Goal: Task Accomplishment & Management: Manage account settings

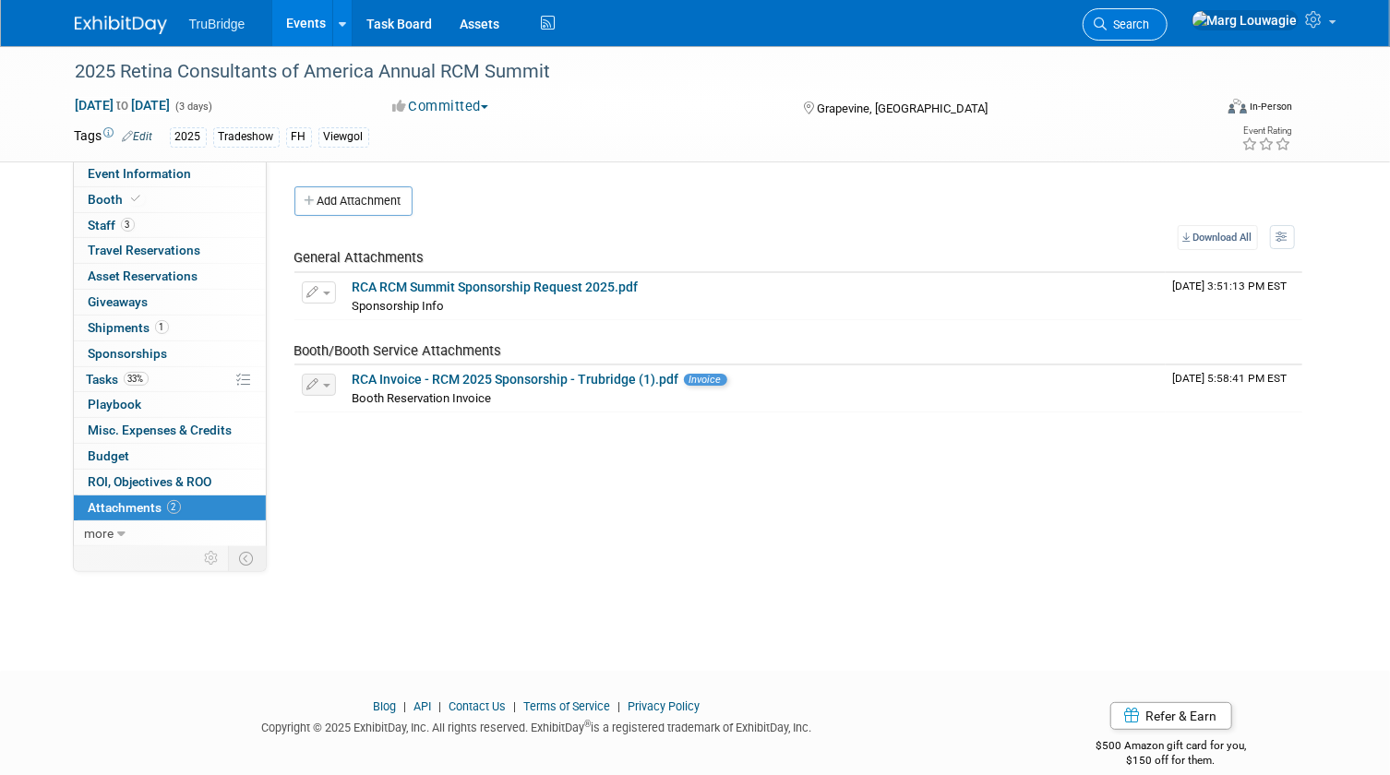
drag, startPoint x: 0, startPoint y: 0, endPoint x: 1200, endPoint y: 18, distance: 1199.8
click at [1150, 18] on span "Search" at bounding box center [1128, 25] width 42 height 14
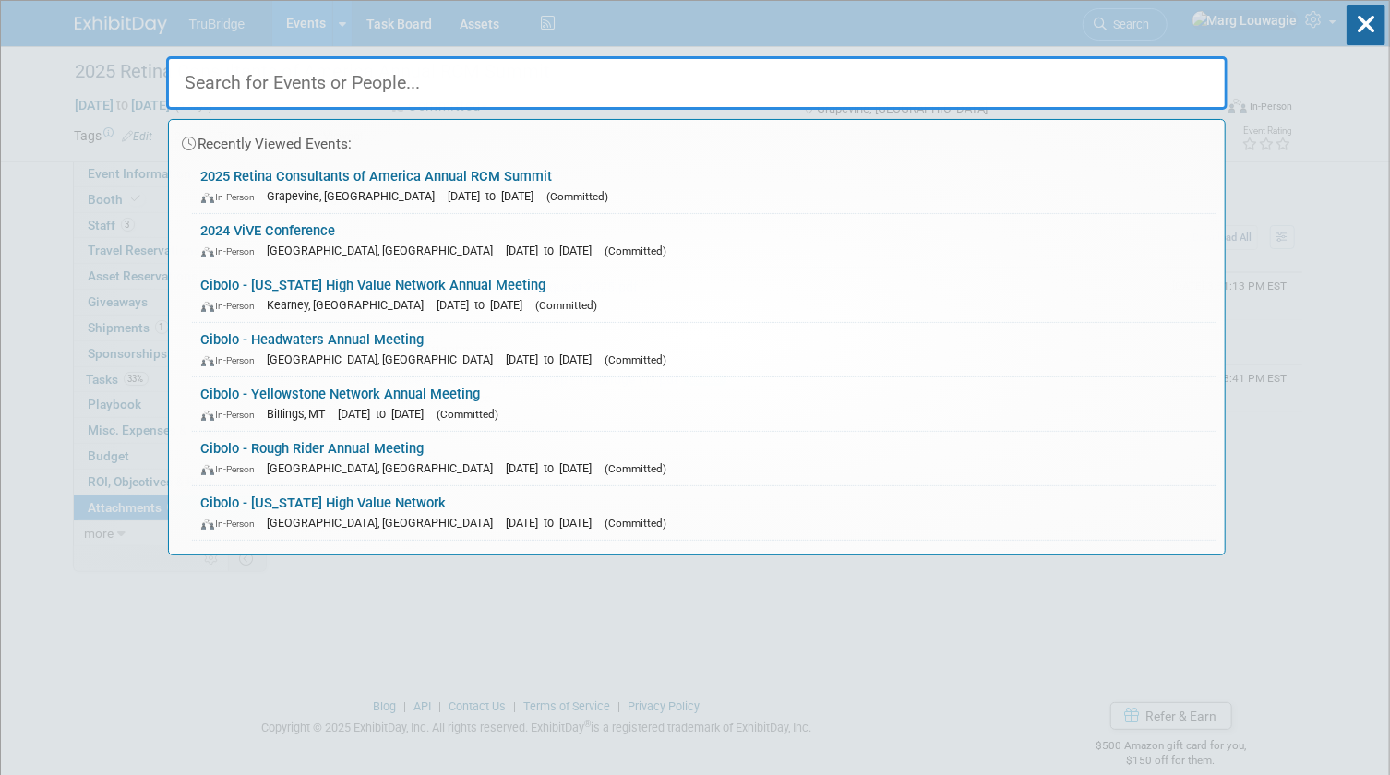
click at [1171, 83] on input "text" at bounding box center [696, 83] width 1061 height 54
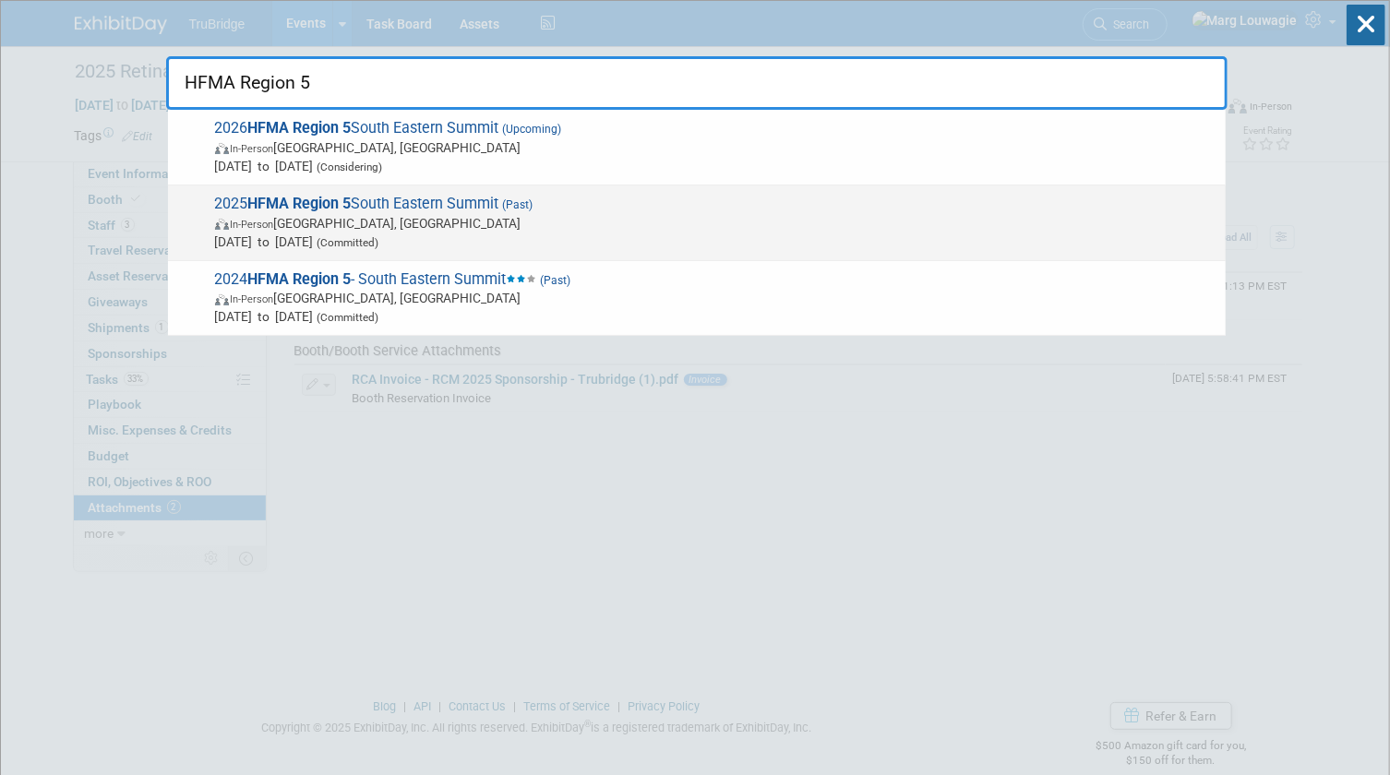
type input "HFMA Region 5"
click at [389, 201] on span "2025 HFMA Region 5 [GEOGRAPHIC_DATA] (Past) In-Person [GEOGRAPHIC_DATA], [GEOGR…" at bounding box center [712, 223] width 1007 height 56
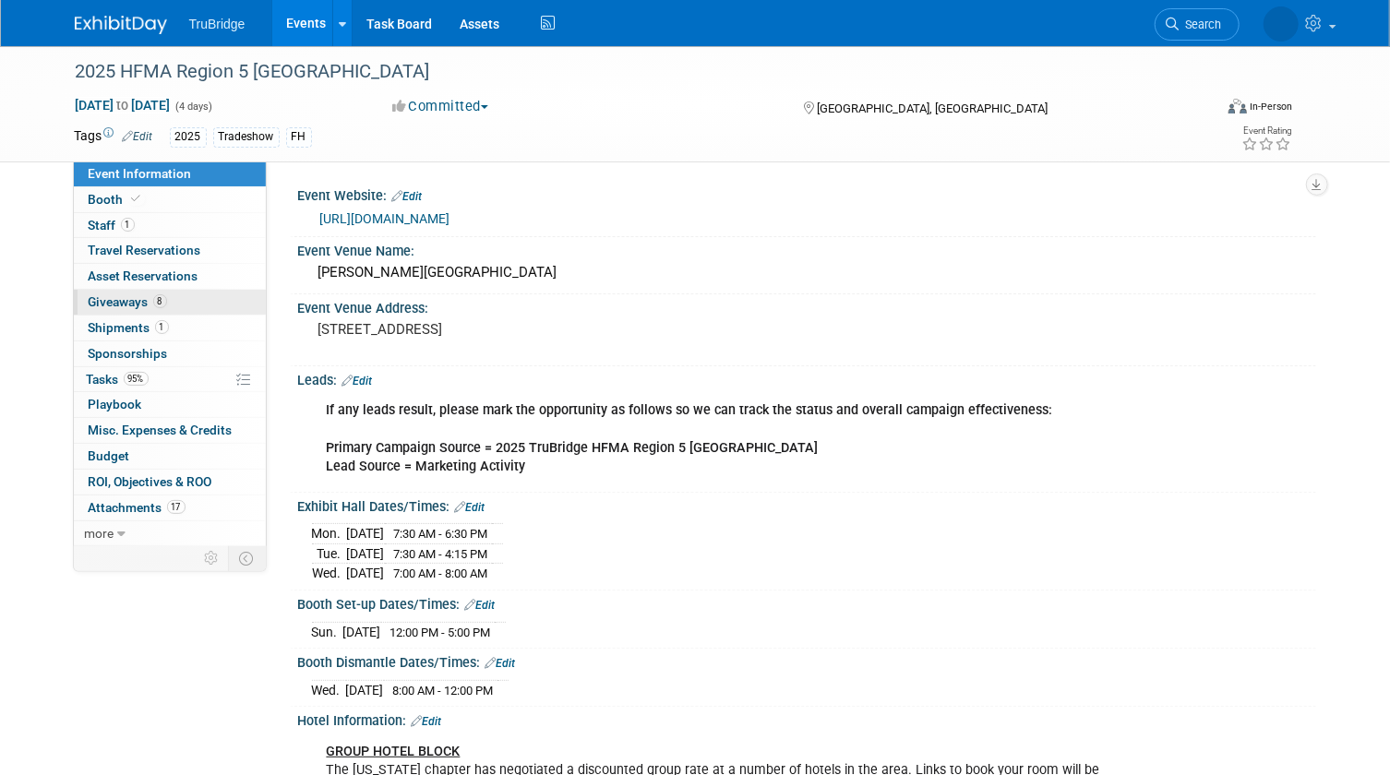
click at [138, 305] on span "Giveaways 8" at bounding box center [128, 301] width 78 height 15
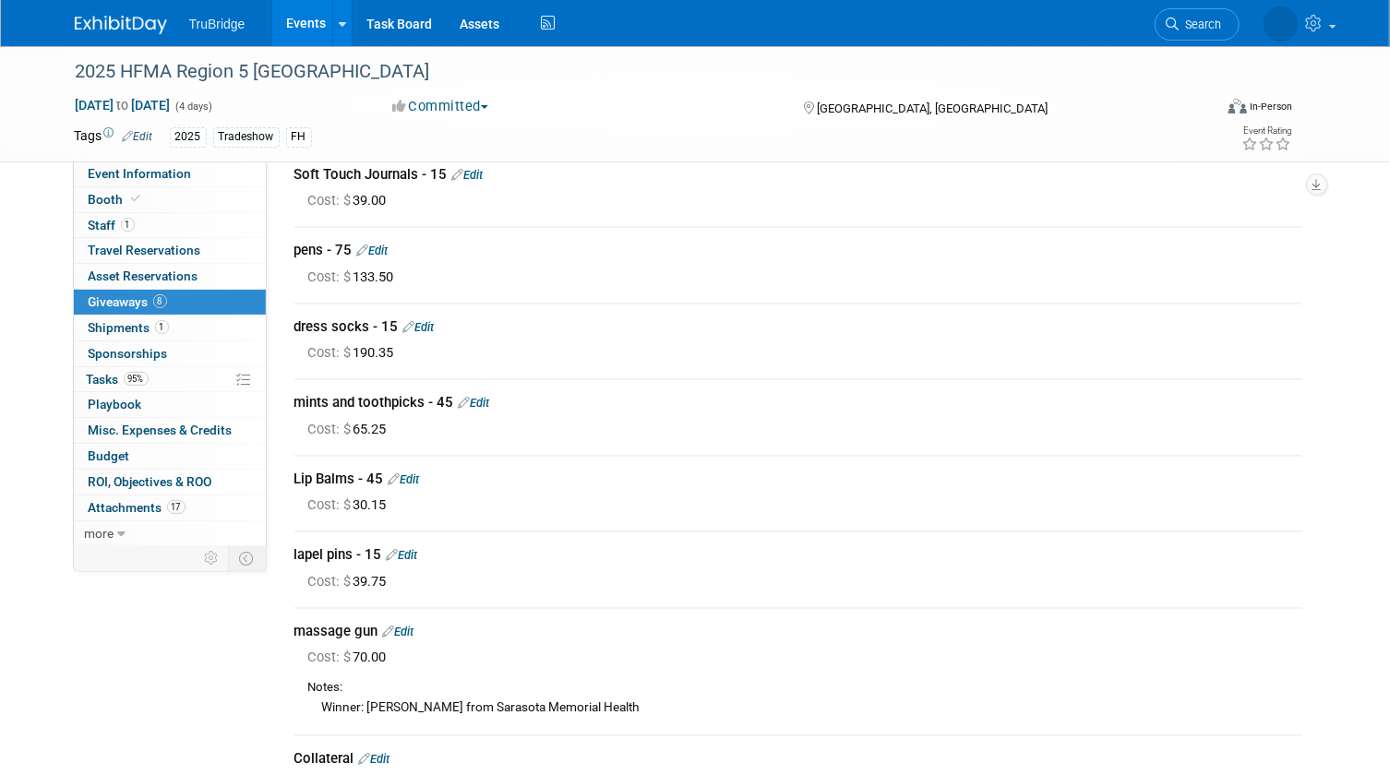
scroll to position [503, 0]
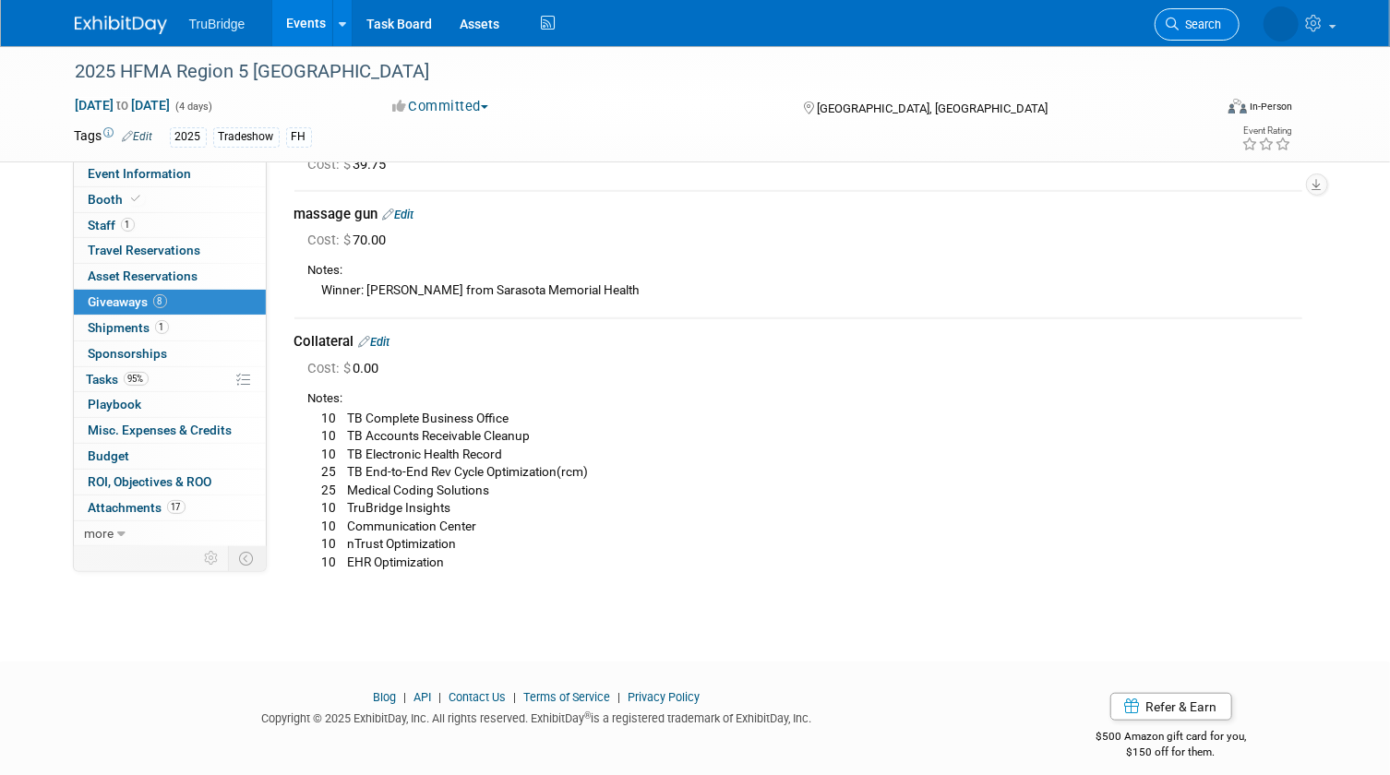
click at [1196, 21] on span "Search" at bounding box center [1200, 25] width 42 height 14
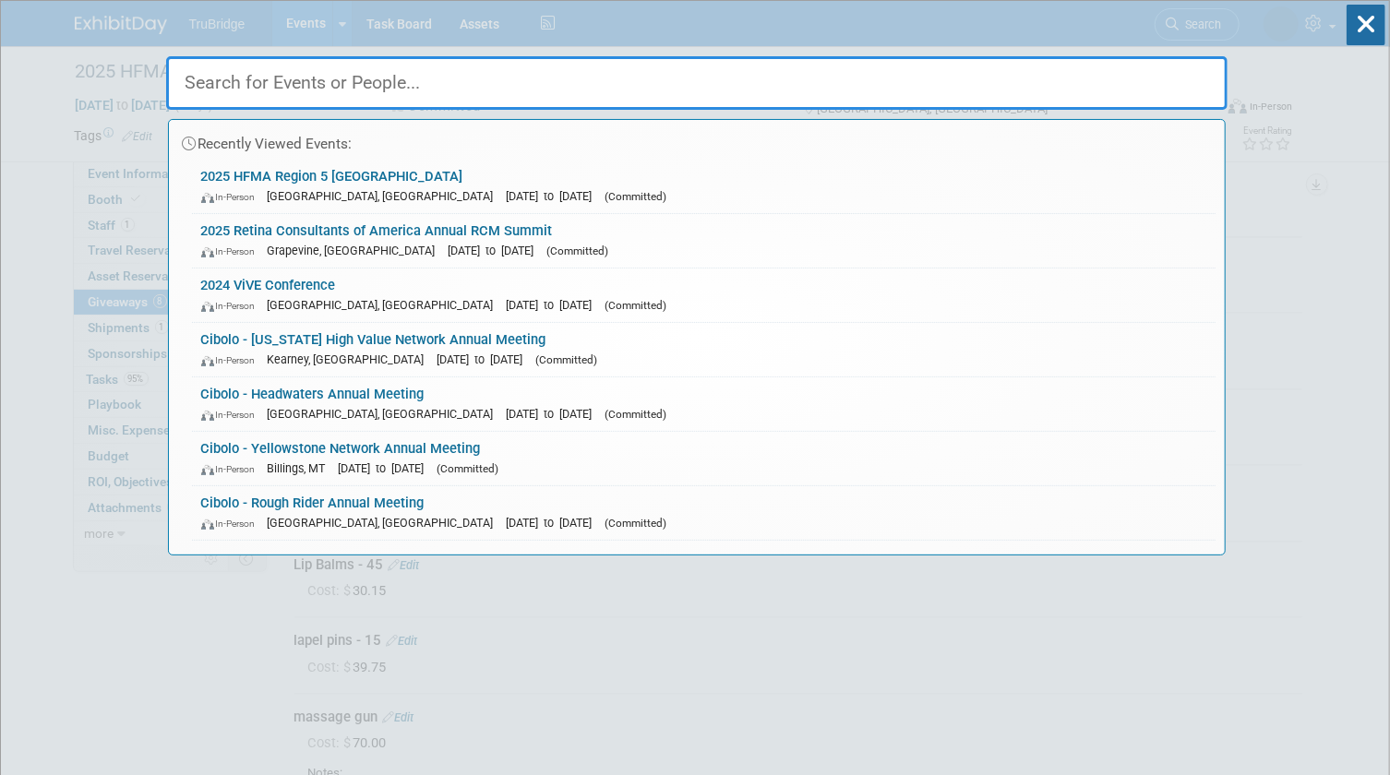
click at [1163, 73] on input "text" at bounding box center [696, 83] width 1061 height 54
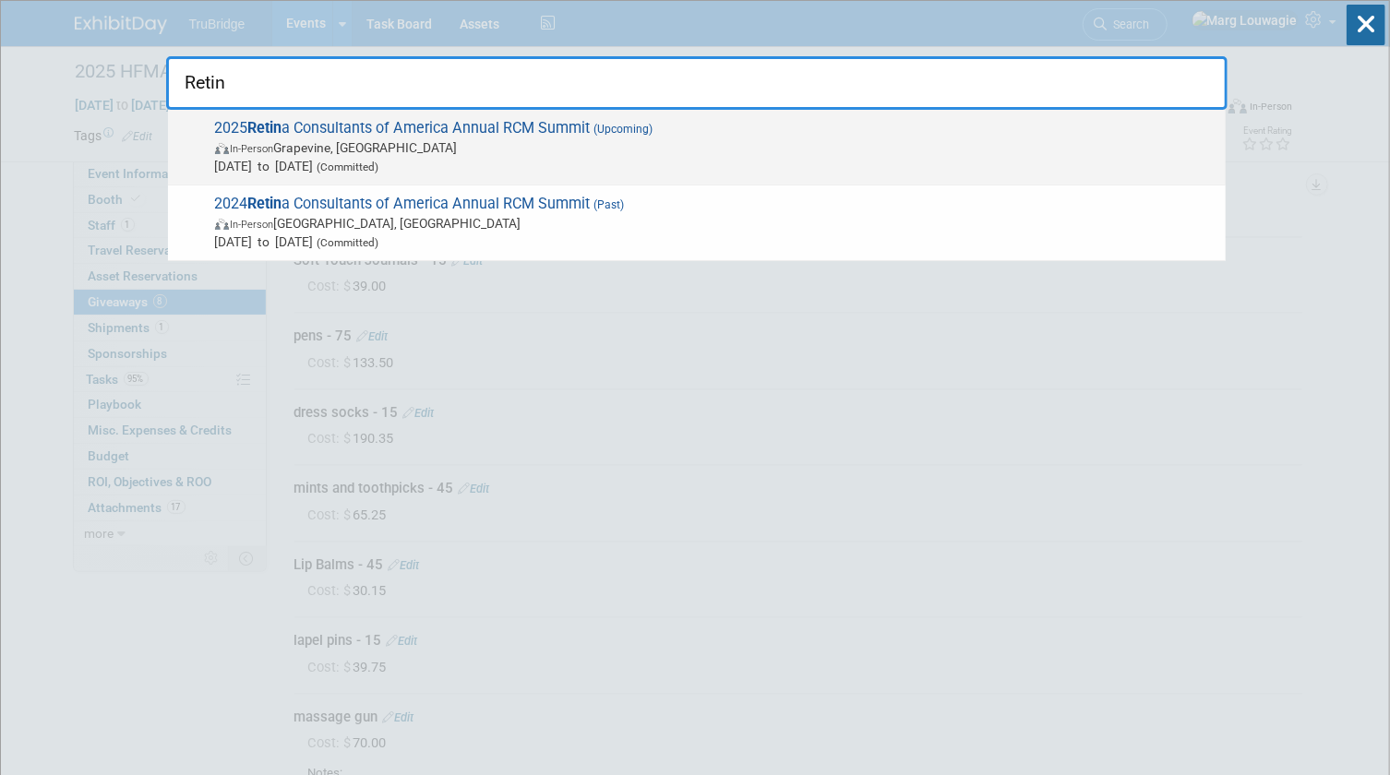
type input "Retin"
click at [606, 125] on span "(Upcoming)" at bounding box center [622, 129] width 63 height 13
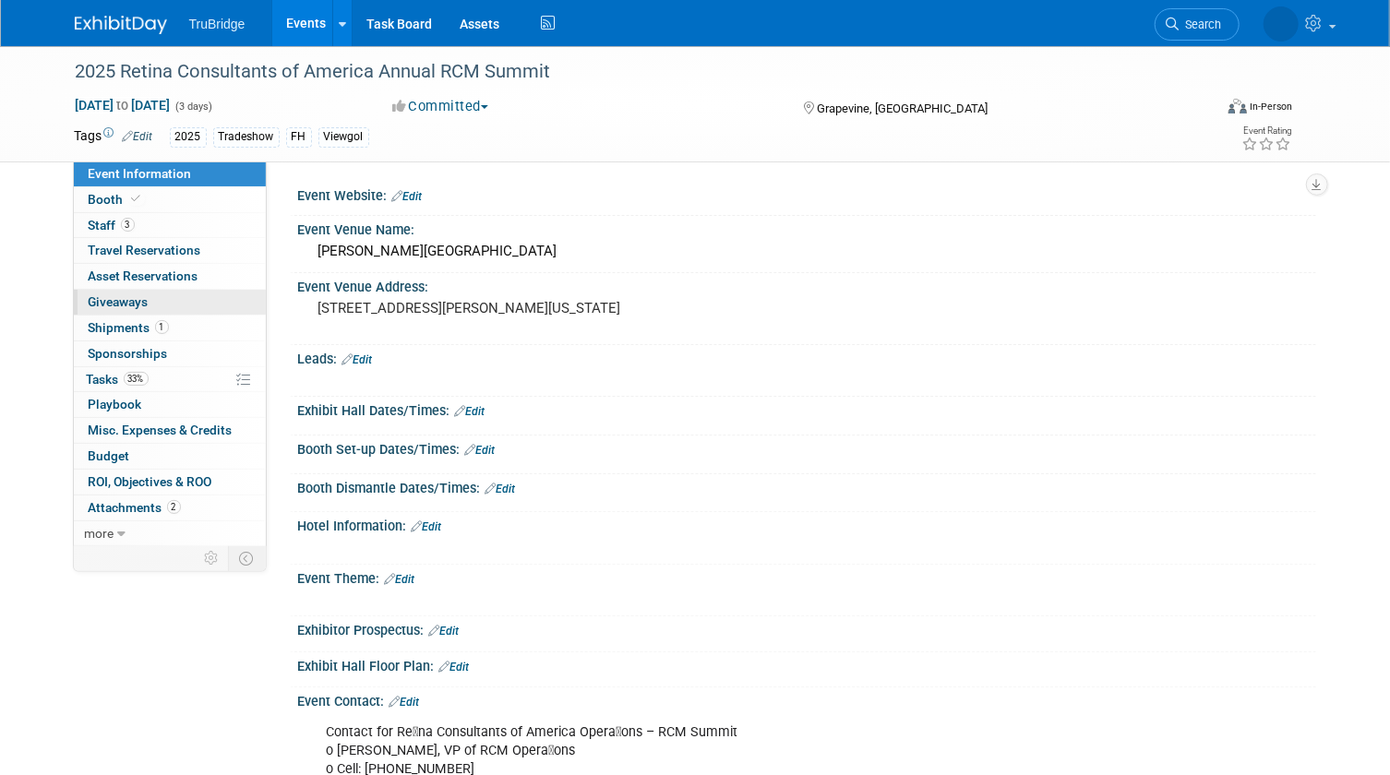
click at [129, 299] on span "Giveaways 0" at bounding box center [119, 301] width 60 height 15
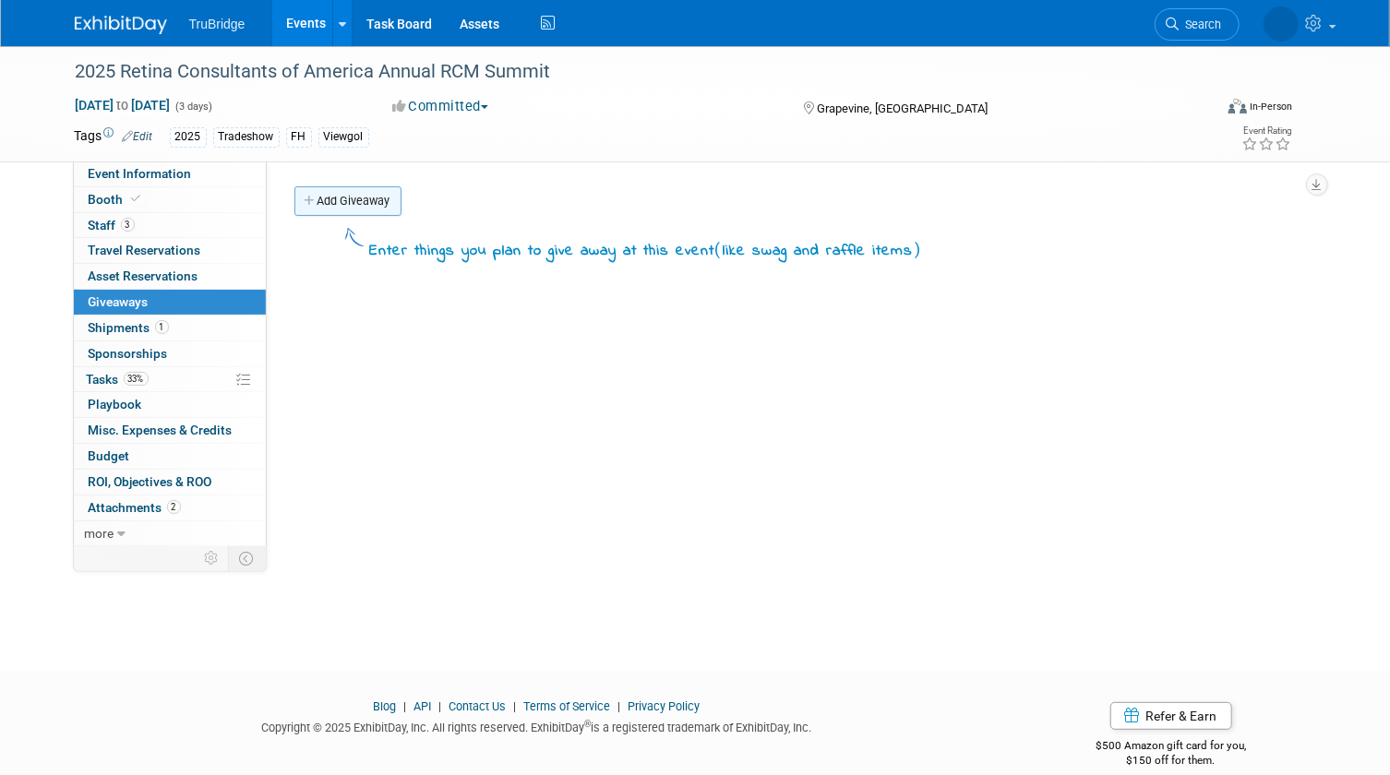
click at [375, 196] on link "Add Giveaway" at bounding box center [347, 201] width 107 height 30
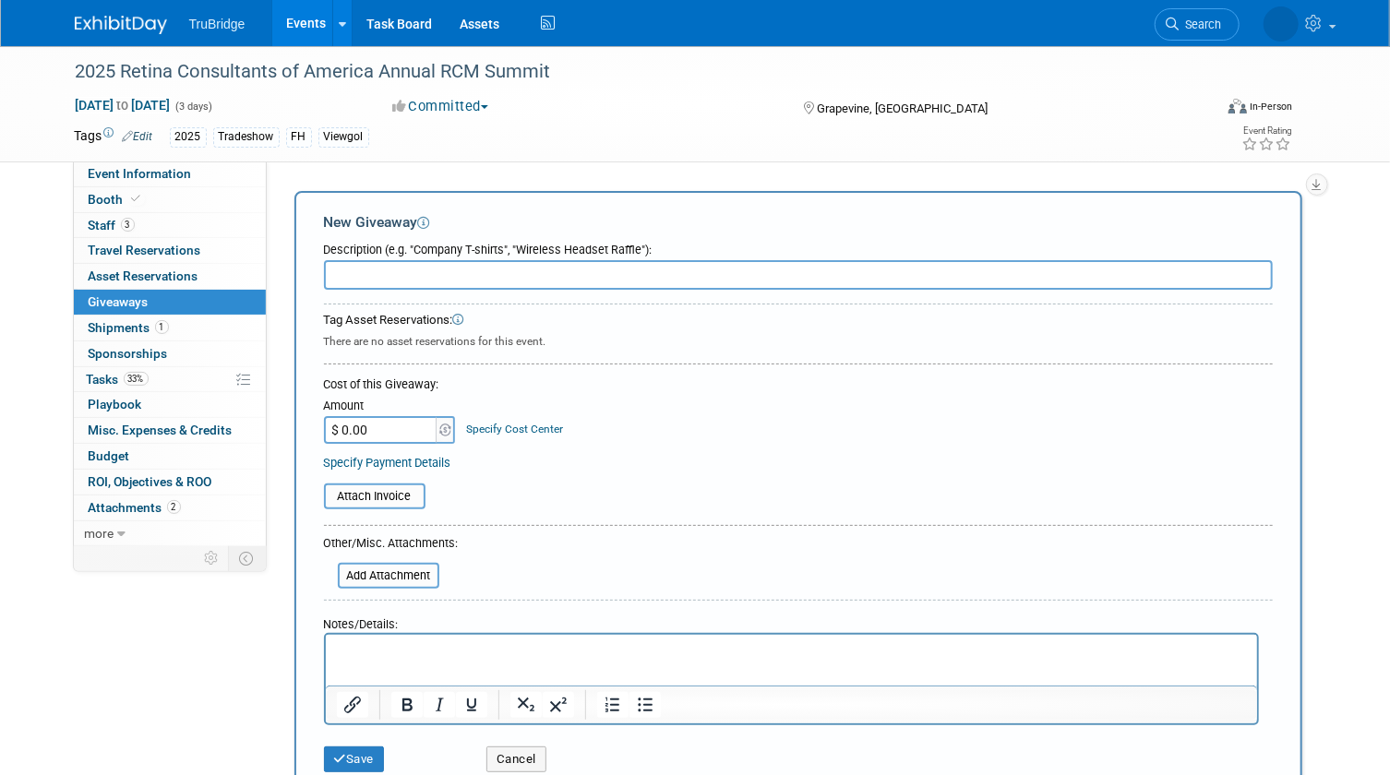
click at [413, 265] on input "text" at bounding box center [798, 275] width 949 height 30
type input "Massage Gun"
click at [369, 428] on input "$ 0.00" at bounding box center [381, 430] width 115 height 28
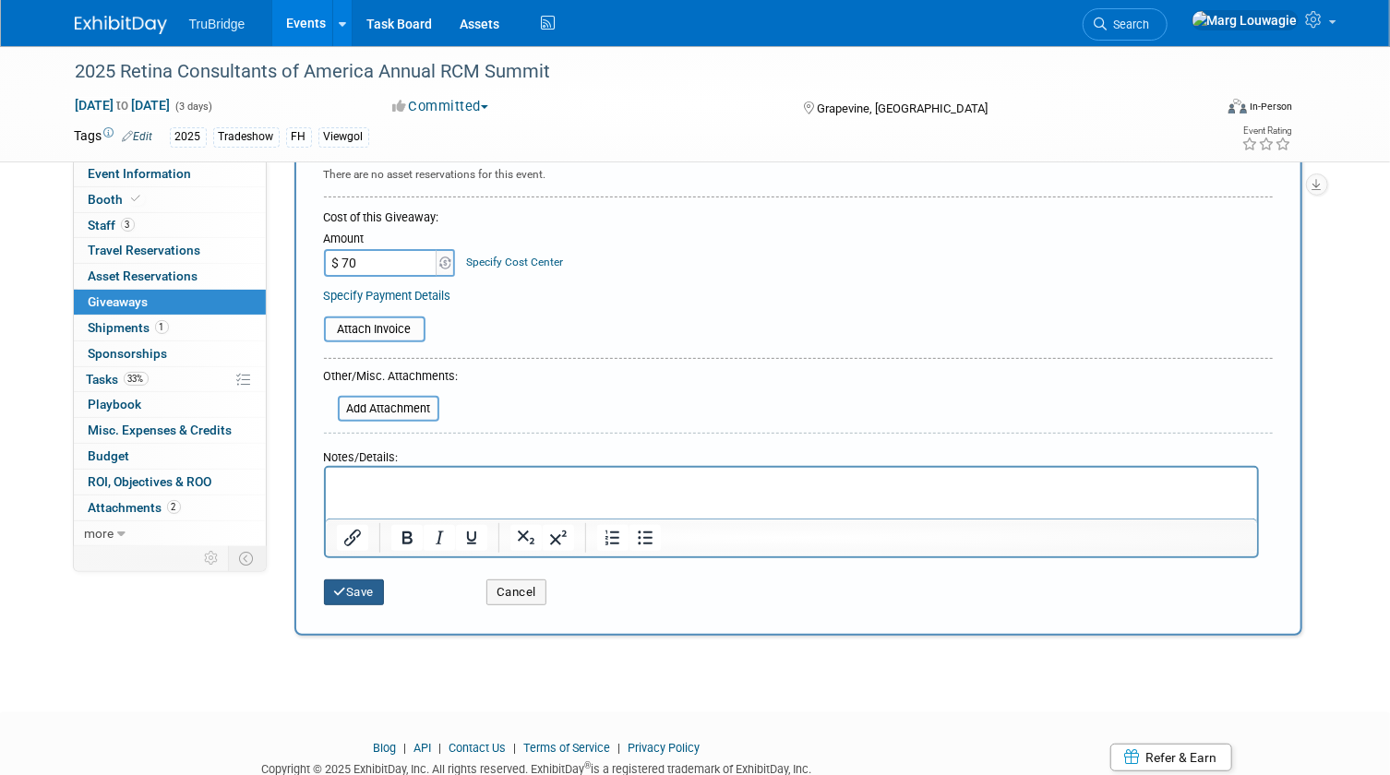
type input "$ 70.00"
click at [377, 593] on button "Save" at bounding box center [354, 593] width 61 height 26
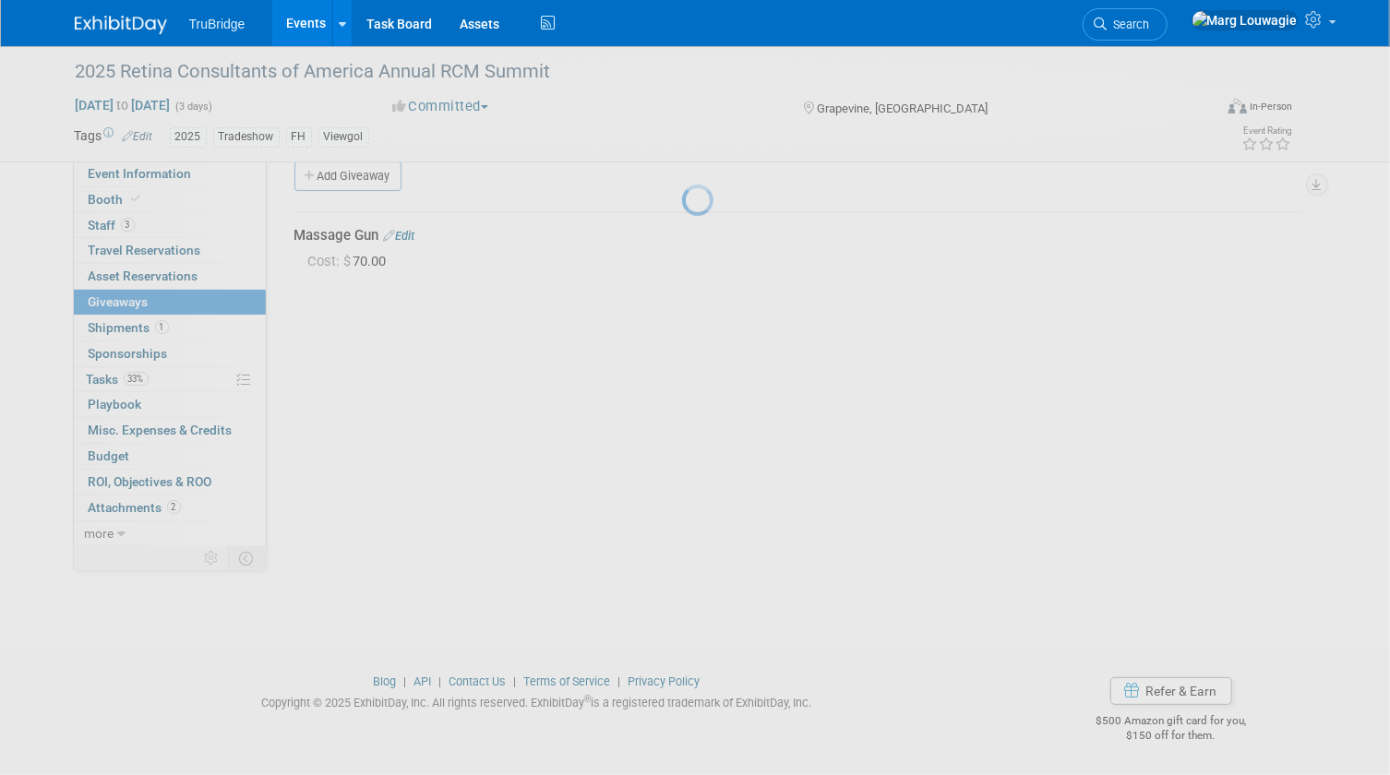
scroll to position [24, 0]
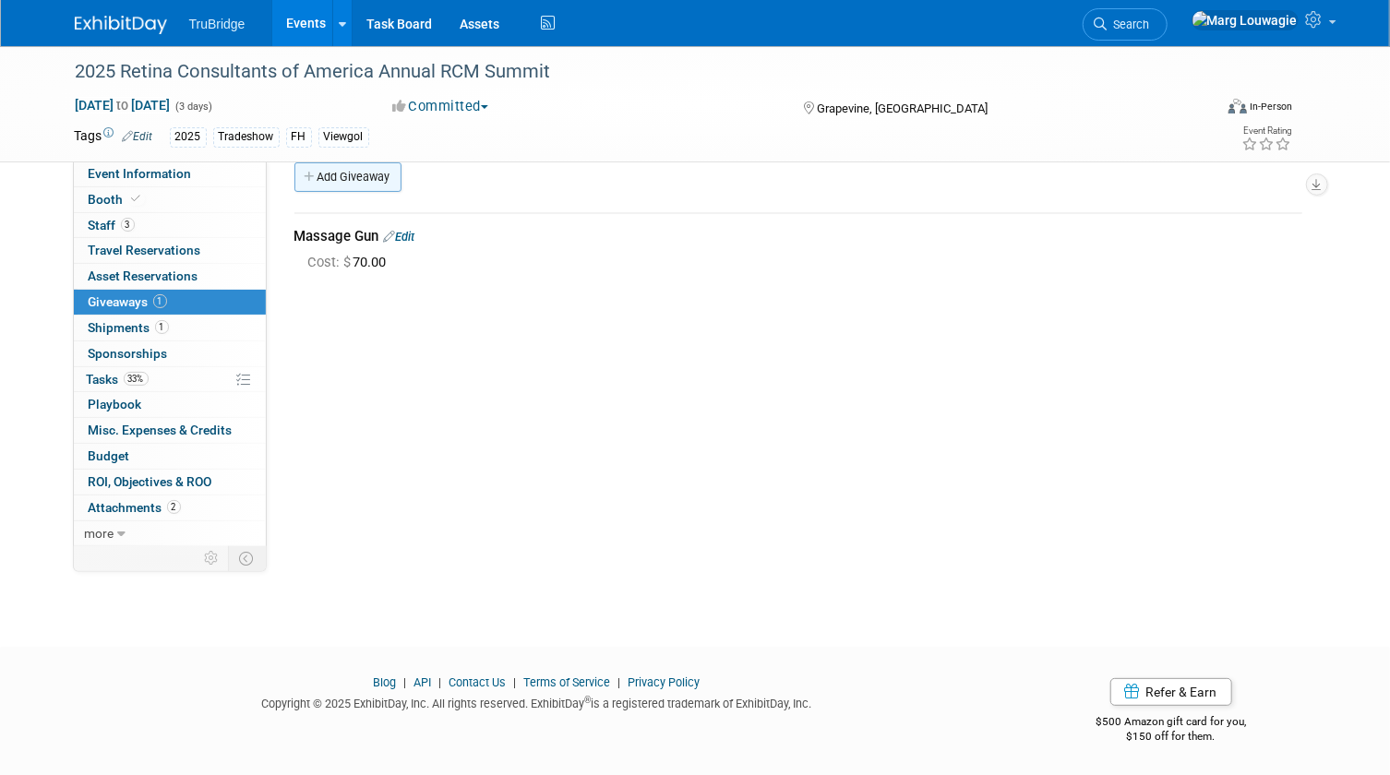
click at [358, 175] on link "Add Giveaway" at bounding box center [347, 177] width 107 height 30
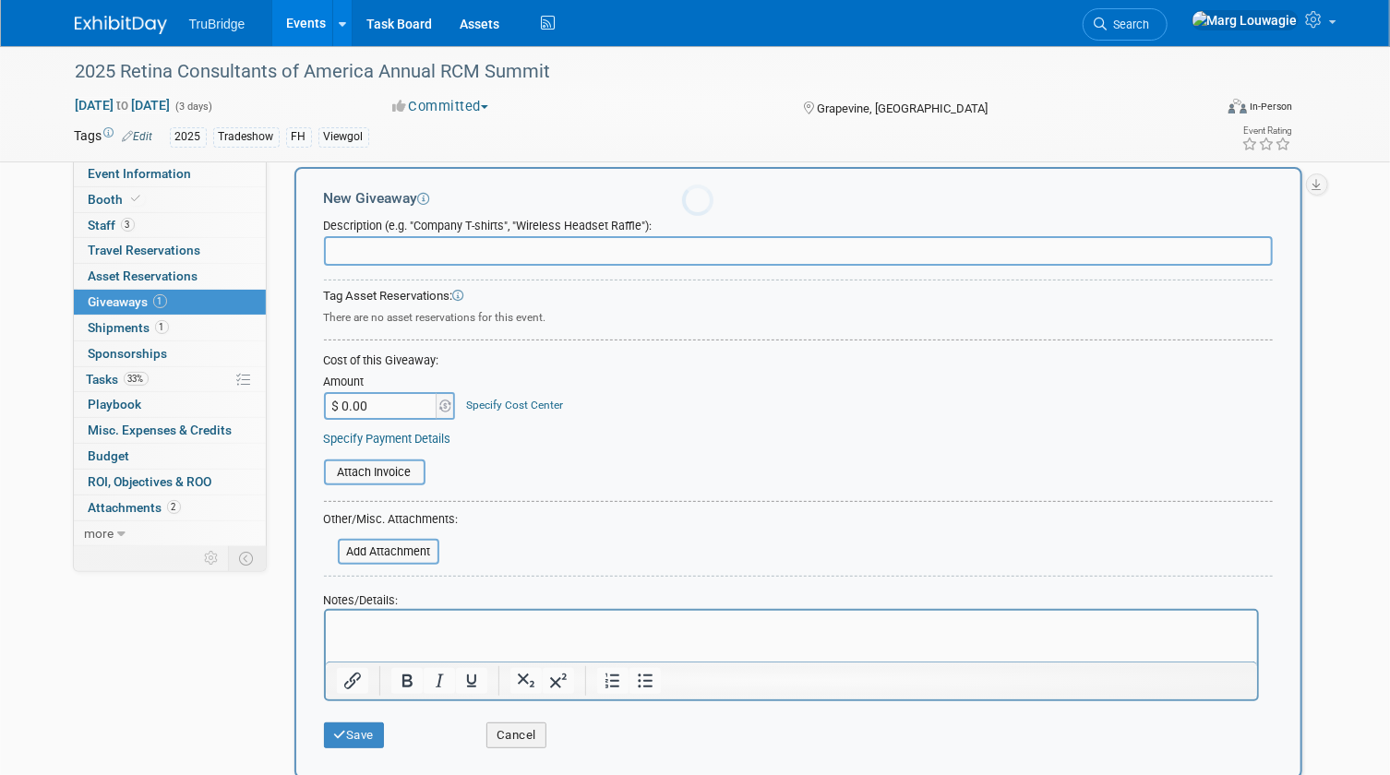
scroll to position [0, 0]
click at [347, 245] on input "text" at bounding box center [798, 251] width 949 height 30
type input "Manicure sets - 50"
click at [396, 413] on input "$ 0.00" at bounding box center [381, 406] width 115 height 28
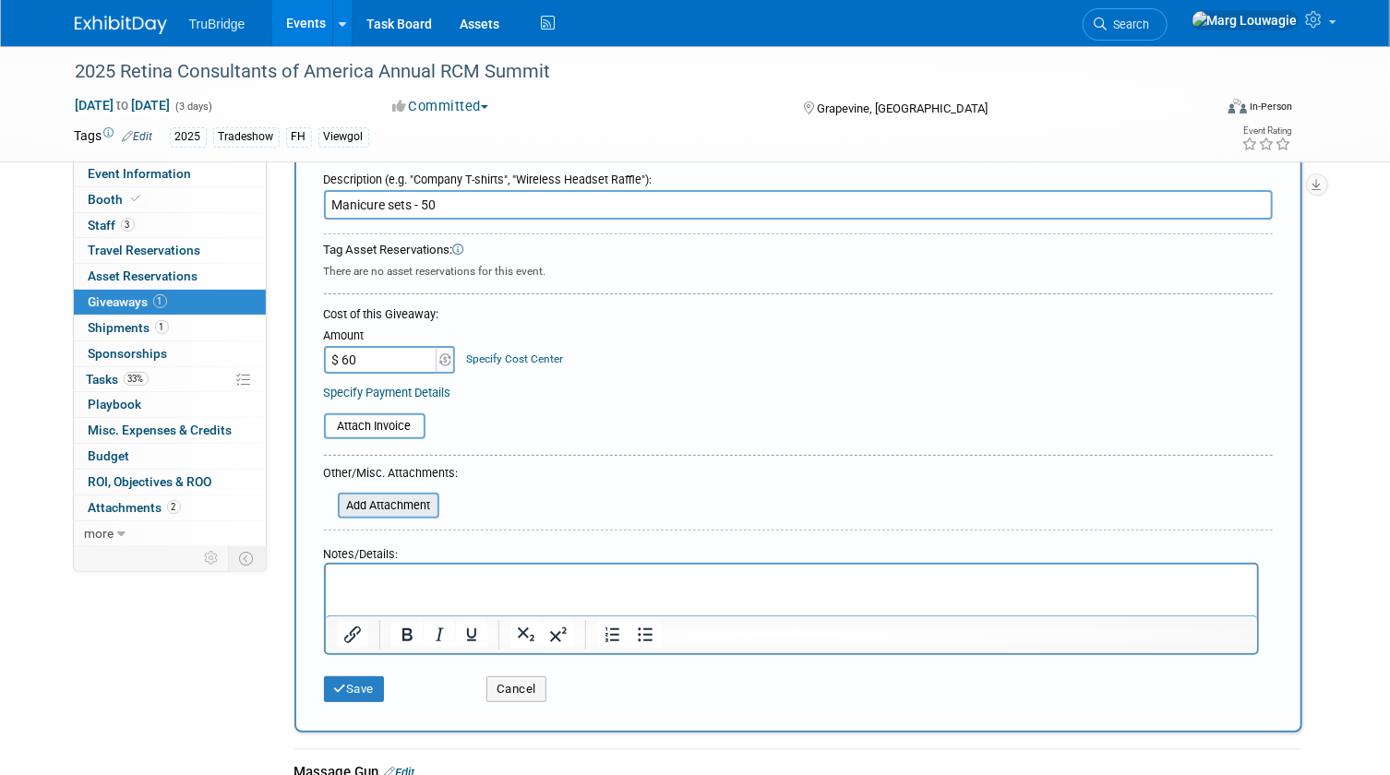
scroll to position [108, 0]
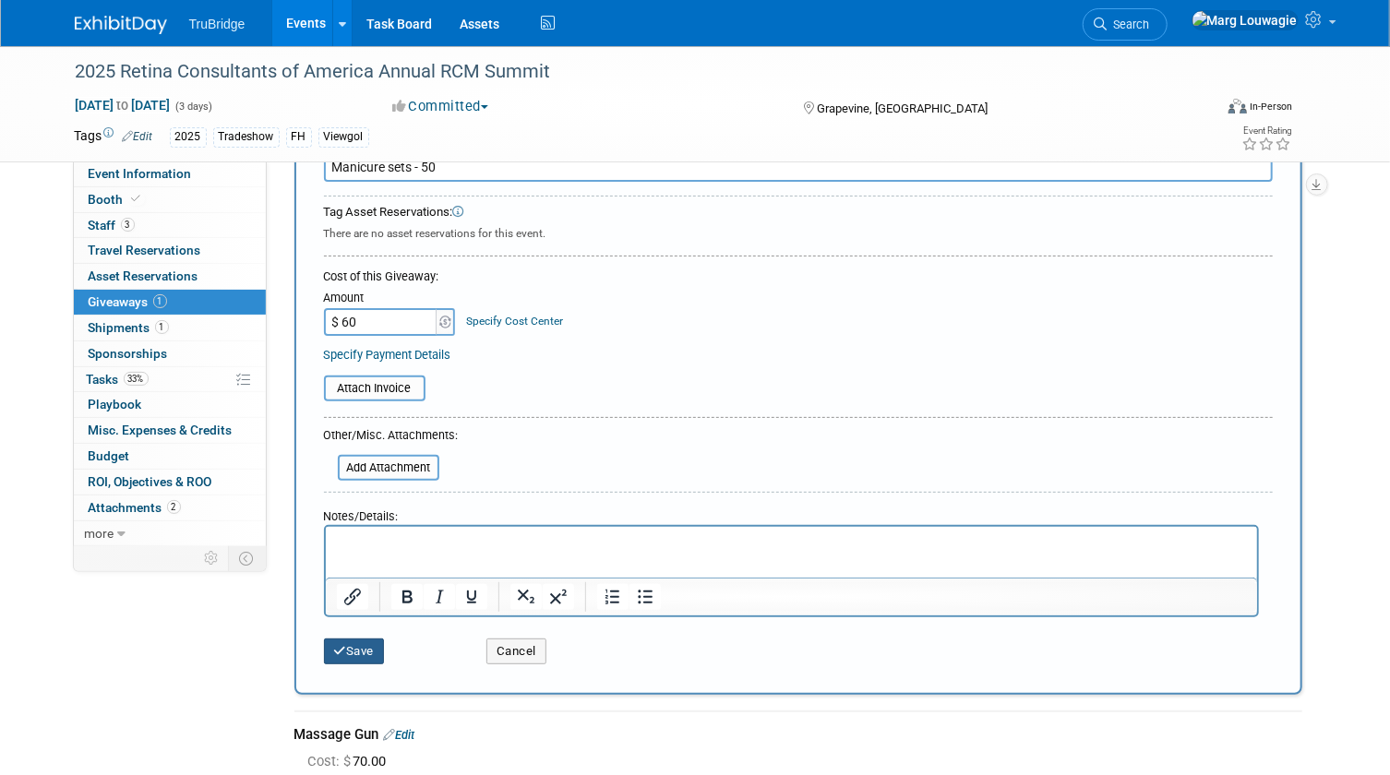
type input "$ 60.00"
click at [363, 641] on button "Save" at bounding box center [354, 652] width 61 height 26
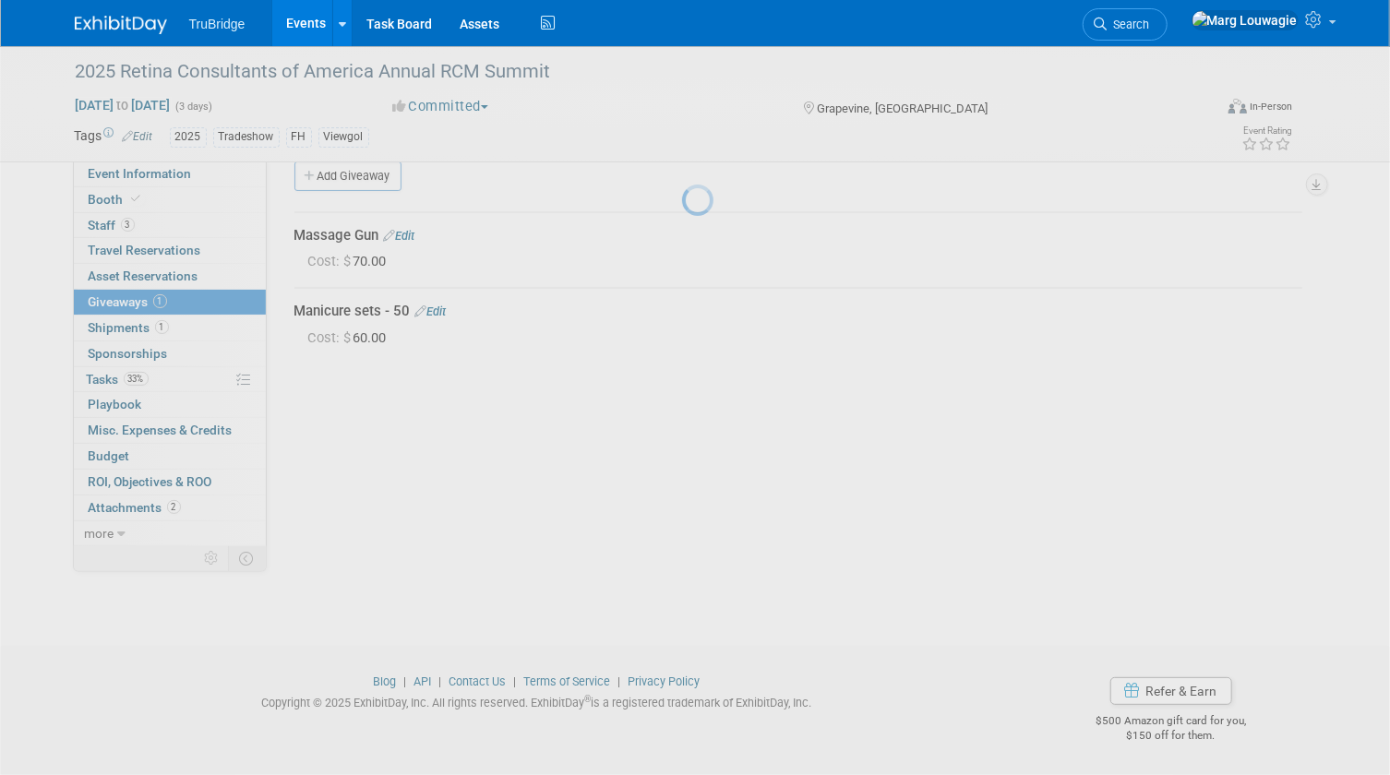
scroll to position [24, 0]
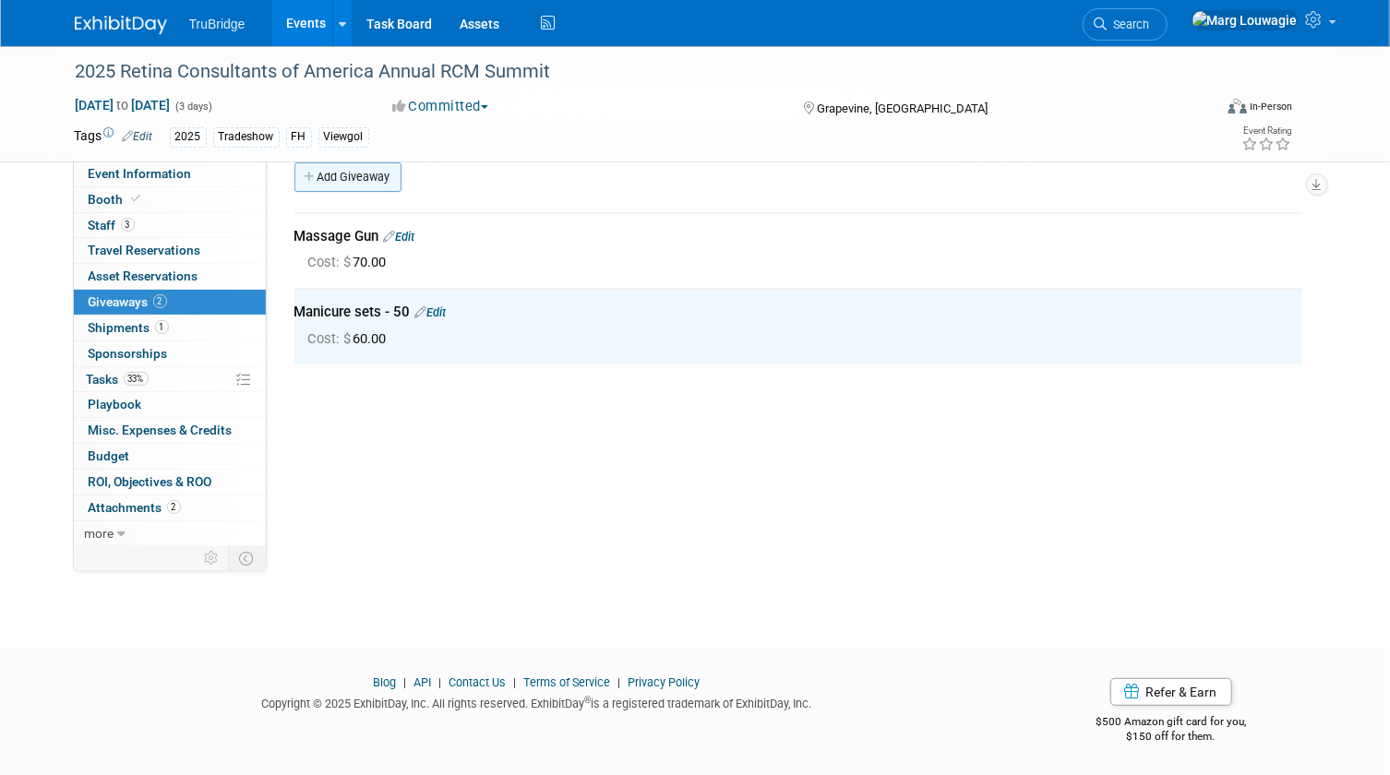
click at [379, 172] on link "Add Giveaway" at bounding box center [347, 177] width 107 height 30
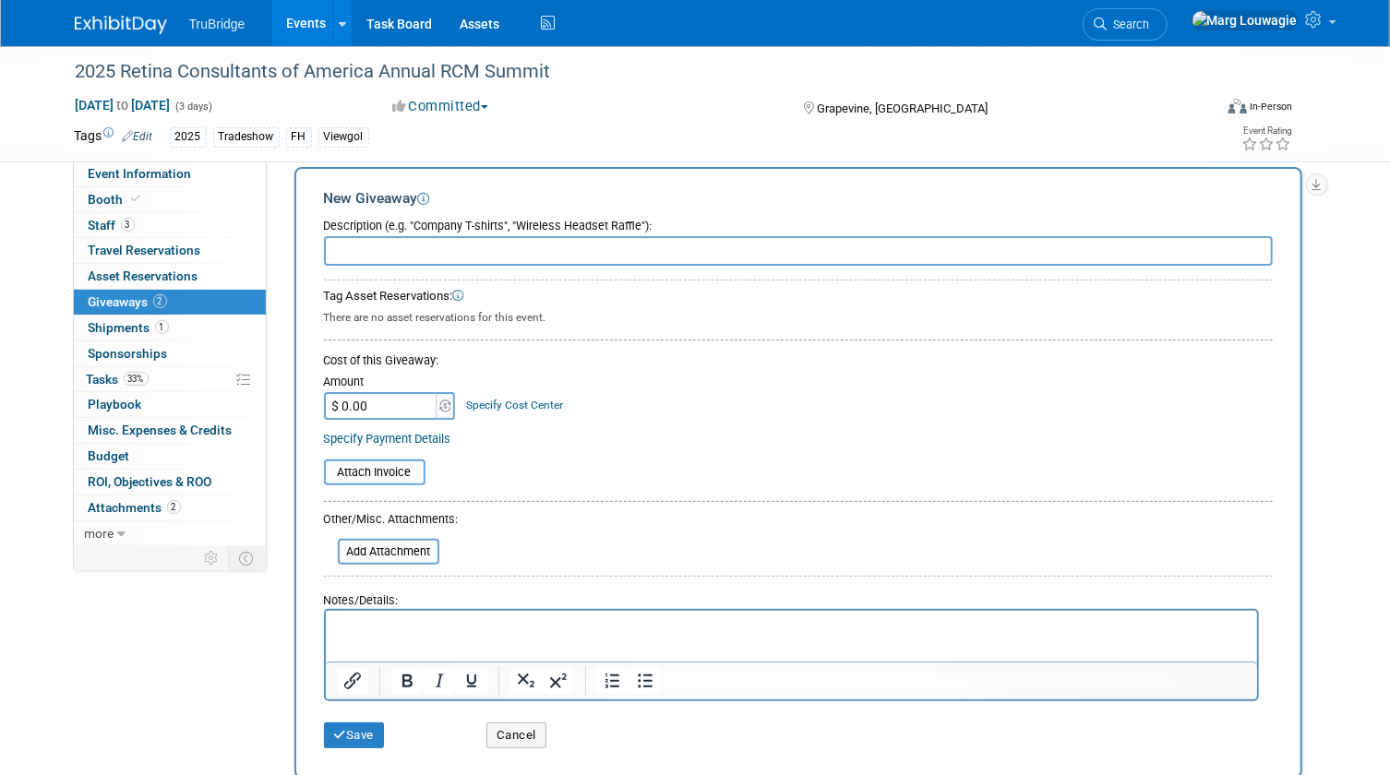
scroll to position [0, 0]
type input "Big Pens - 50"
click at [386, 404] on input "$ 0.00" at bounding box center [381, 406] width 115 height 28
type input "$ 89.00"
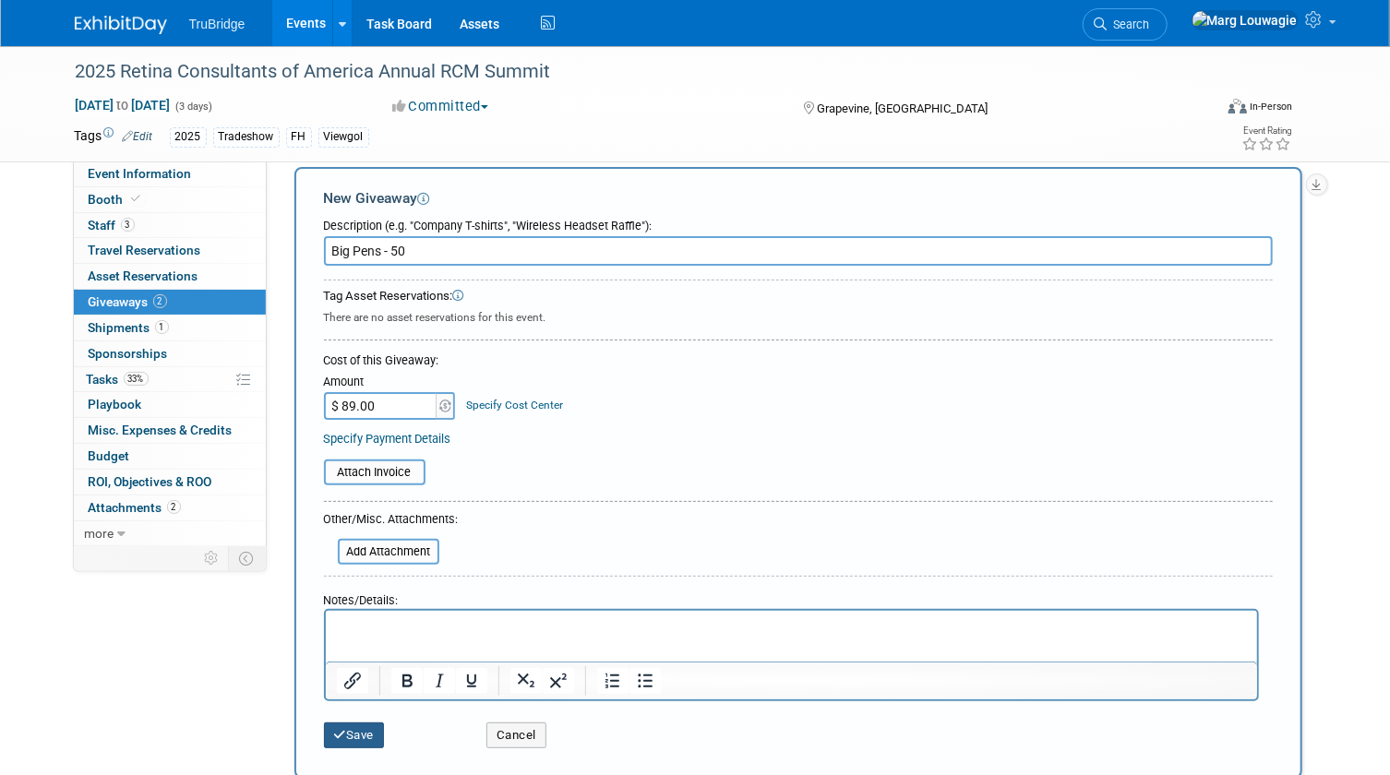
click at [370, 723] on button "Save" at bounding box center [354, 736] width 61 height 26
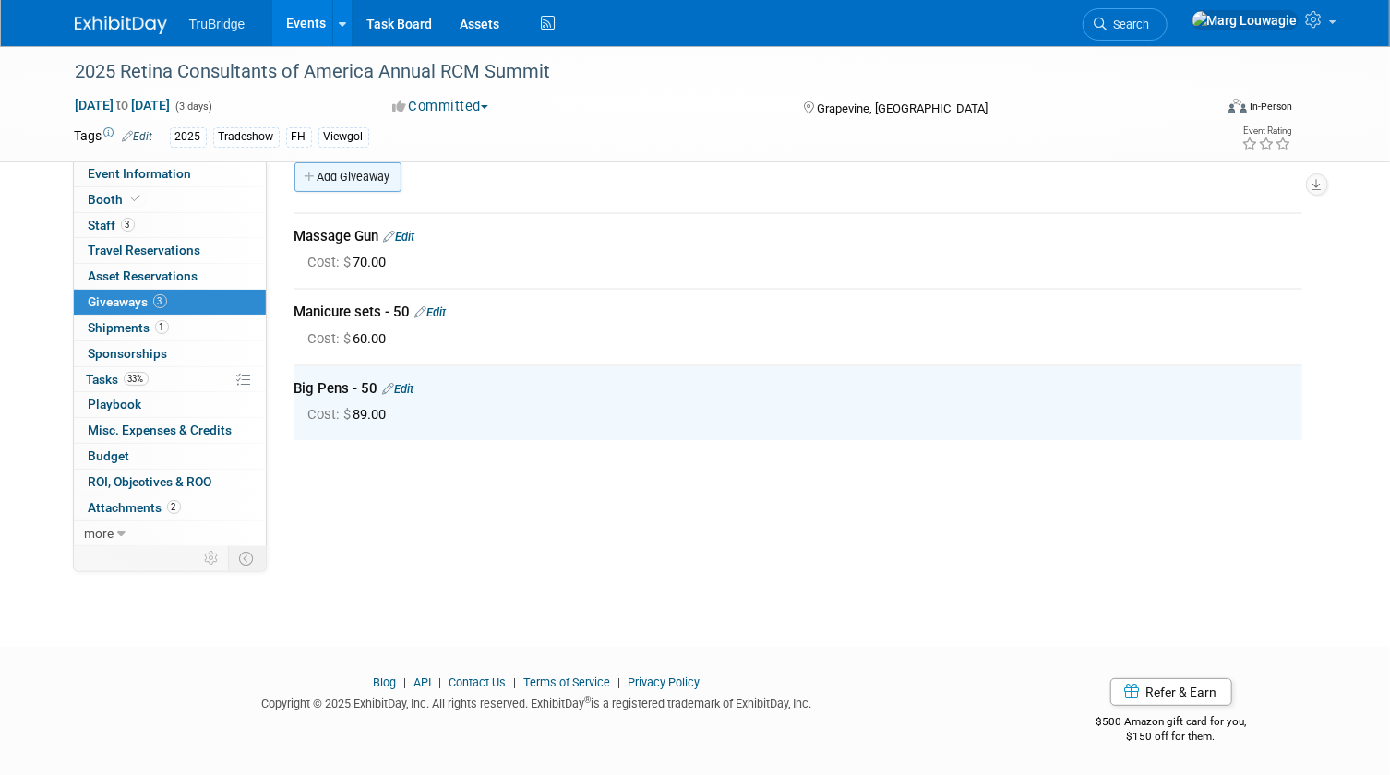
click at [360, 179] on link "Add Giveaway" at bounding box center [347, 177] width 107 height 30
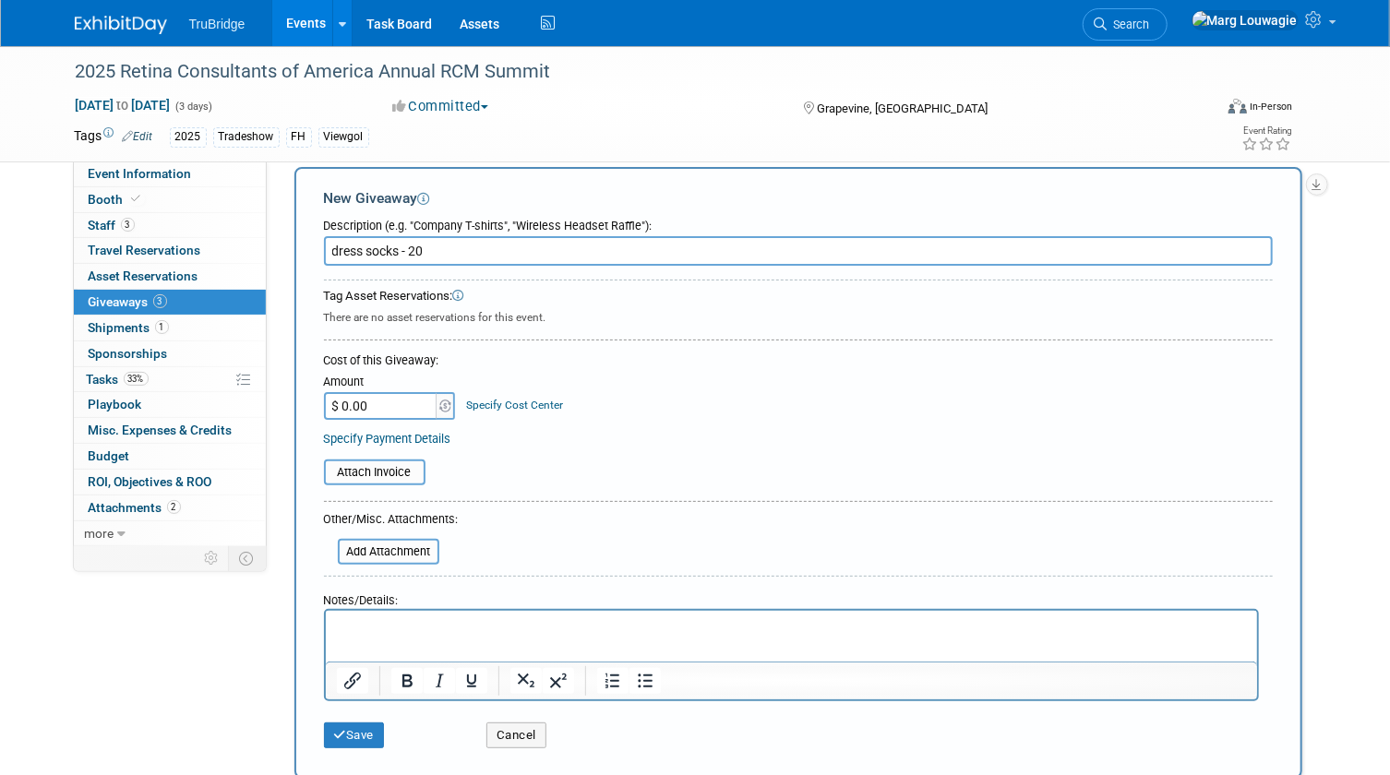
type input "dress socks - 20"
click at [396, 402] on input "$ 0.00" at bounding box center [381, 406] width 115 height 28
type input "$ 172.00"
drag, startPoint x: 360, startPoint y: 727, endPoint x: 360, endPoint y: 713, distance: 13.8
click at [360, 727] on button "Save" at bounding box center [354, 736] width 61 height 26
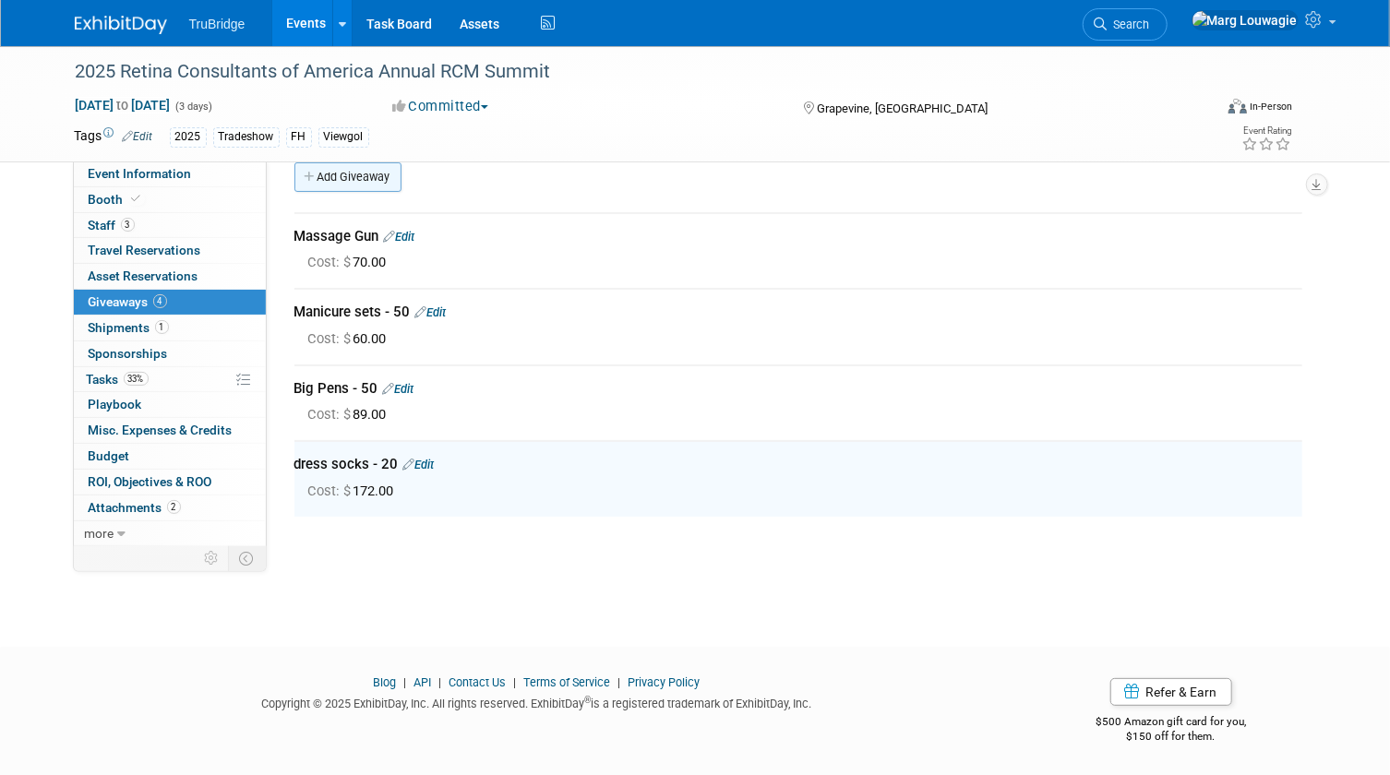
click at [368, 177] on link "Add Giveaway" at bounding box center [347, 177] width 107 height 30
click at [0, 0] on div at bounding box center [0, 0] width 0 height 0
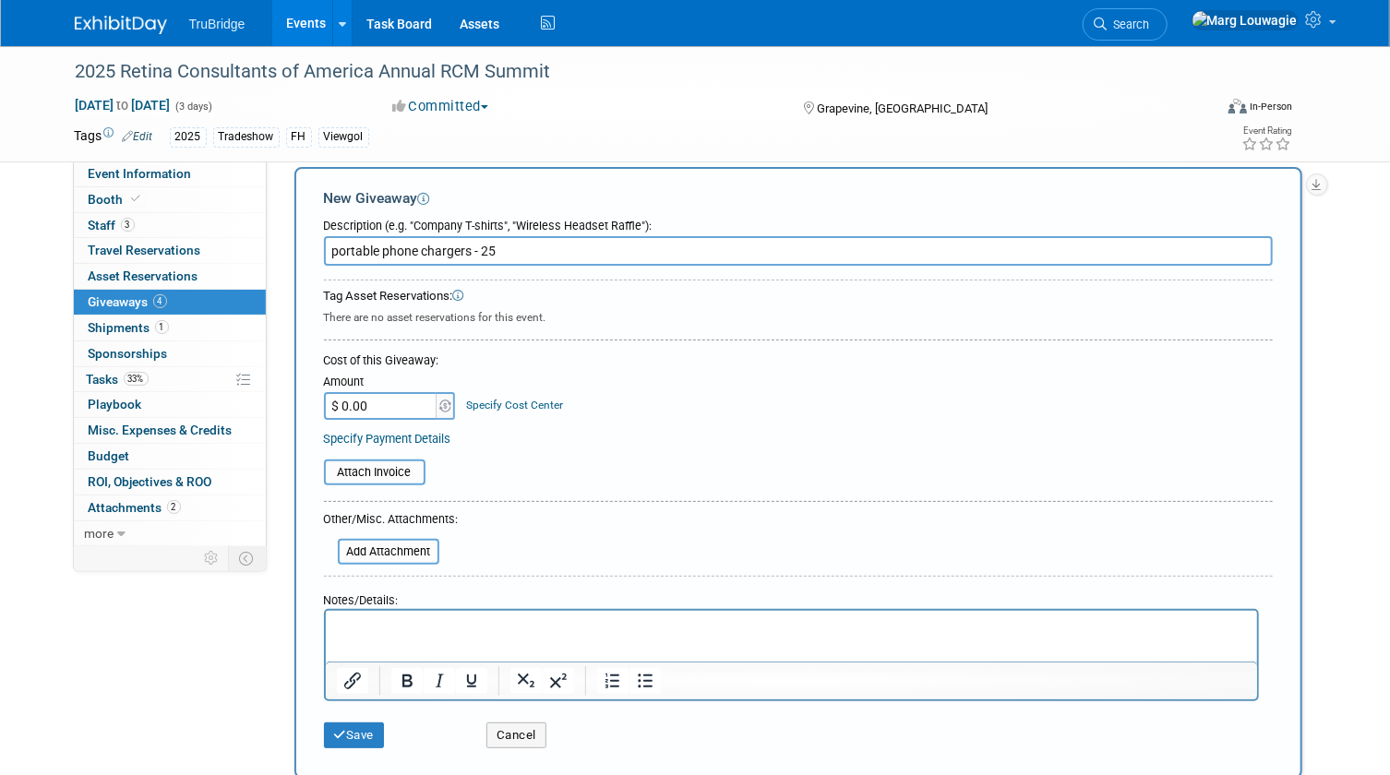
type input "portable phone chargers - 25"
click at [405, 404] on input "$ 0.00" at bounding box center [381, 406] width 115 height 28
type input "$ 500.00"
click at [378, 729] on button "Save" at bounding box center [354, 736] width 61 height 26
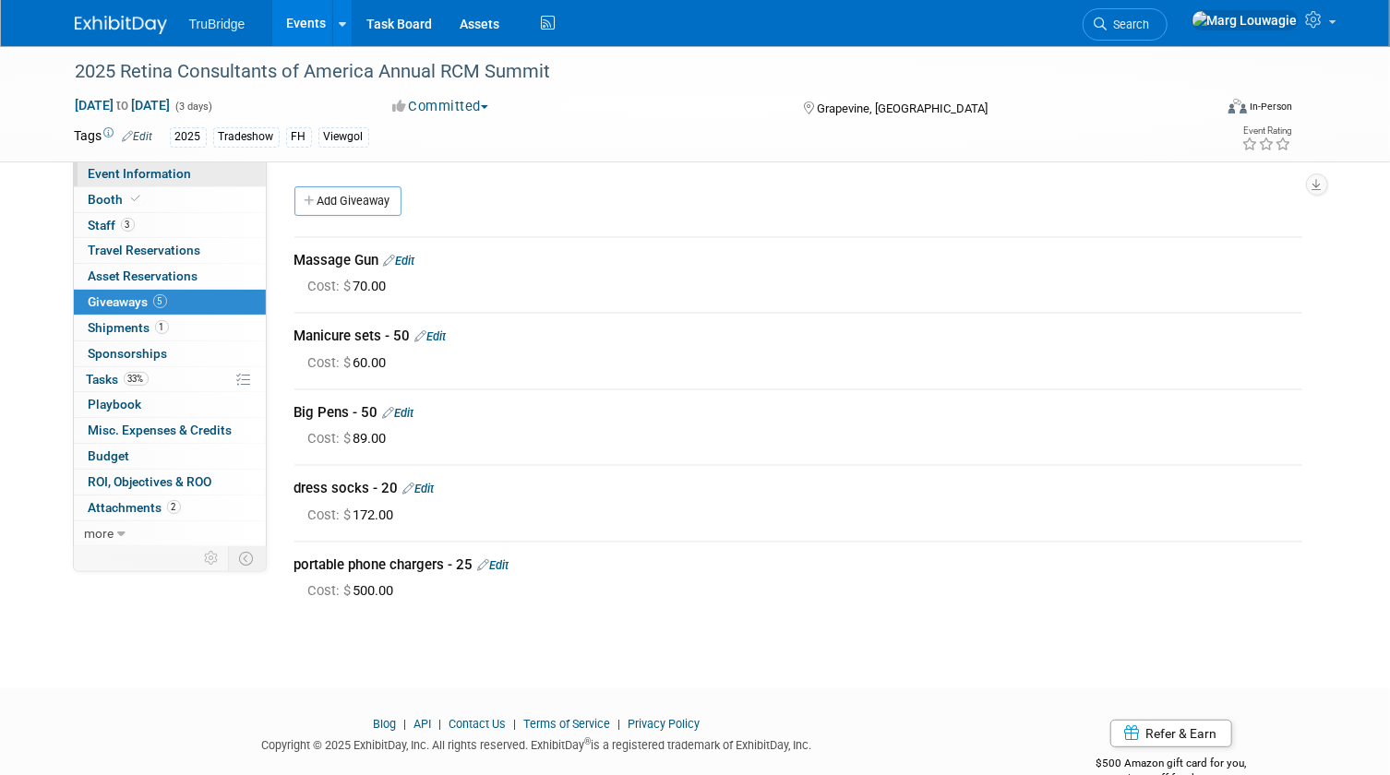
click at [201, 177] on link "Event Information" at bounding box center [170, 173] width 192 height 25
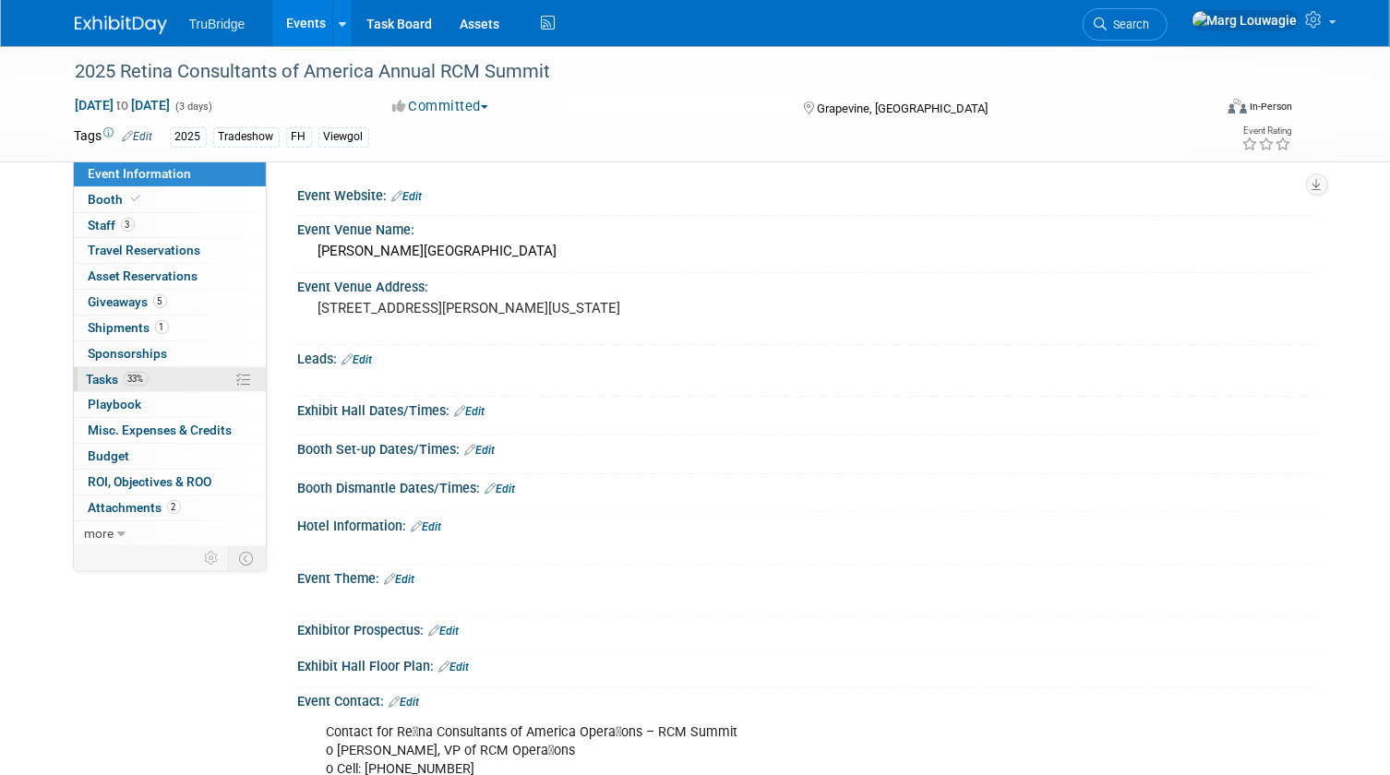
click at [88, 377] on span "Tasks 33%" at bounding box center [118, 379] width 62 height 15
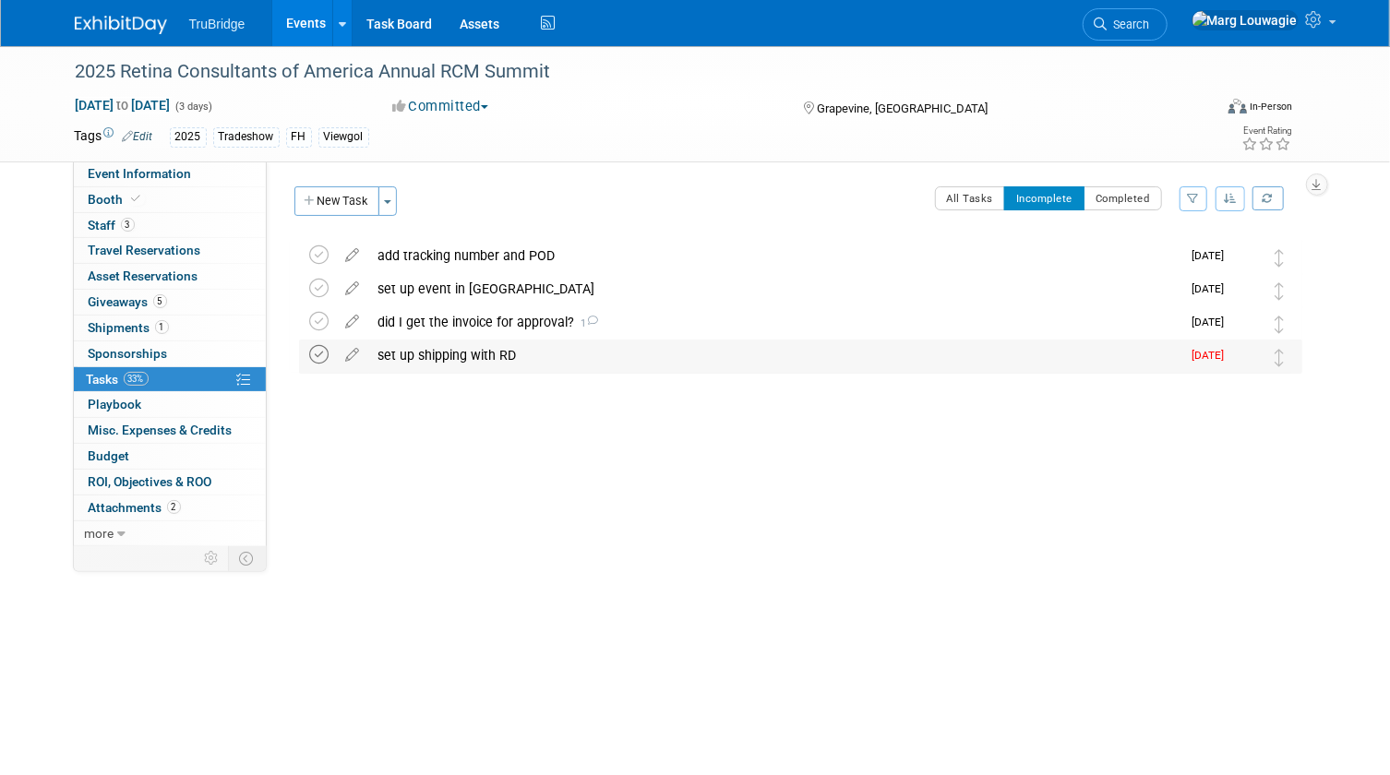
click at [315, 359] on icon at bounding box center [319, 354] width 19 height 19
click at [127, 318] on link "1 Shipments 1" at bounding box center [170, 328] width 192 height 25
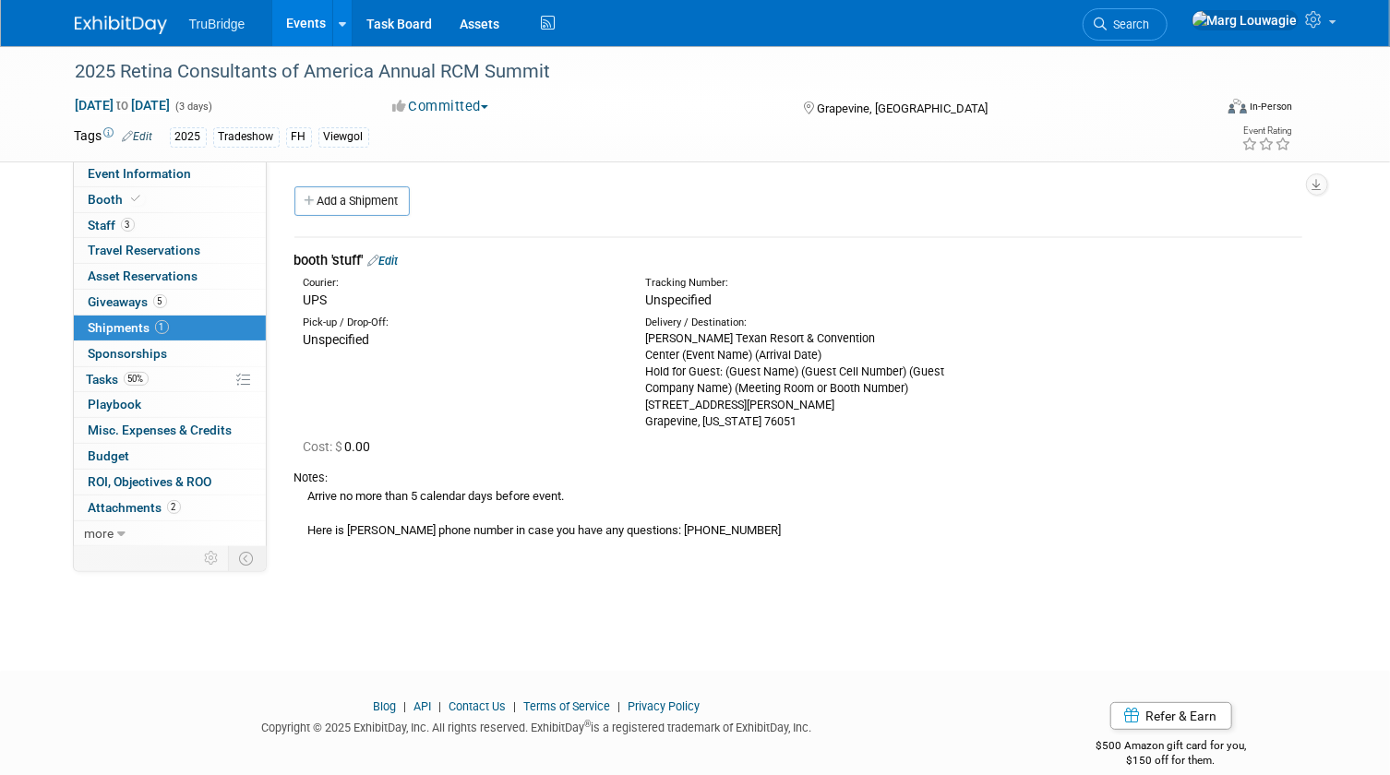
click at [395, 265] on link "Edit" at bounding box center [383, 261] width 30 height 14
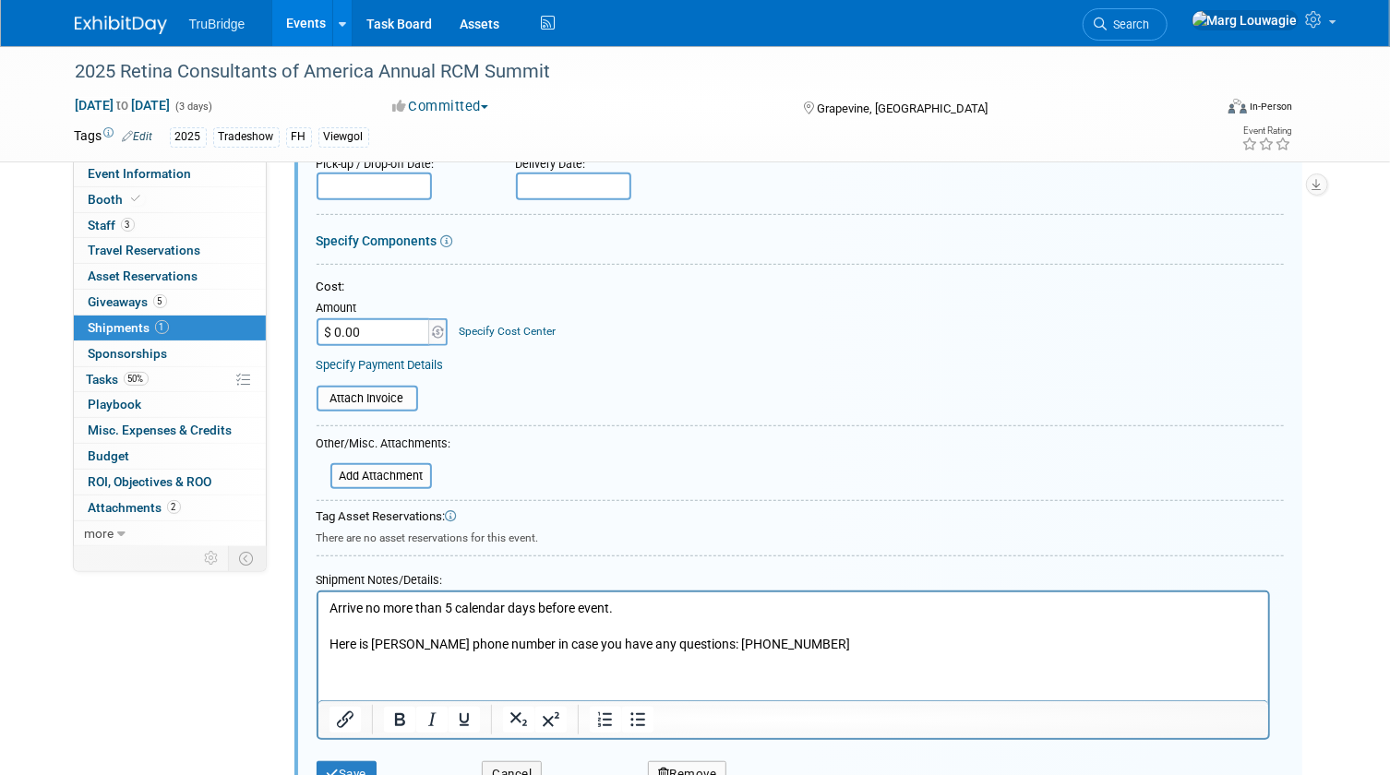
scroll to position [363, 0]
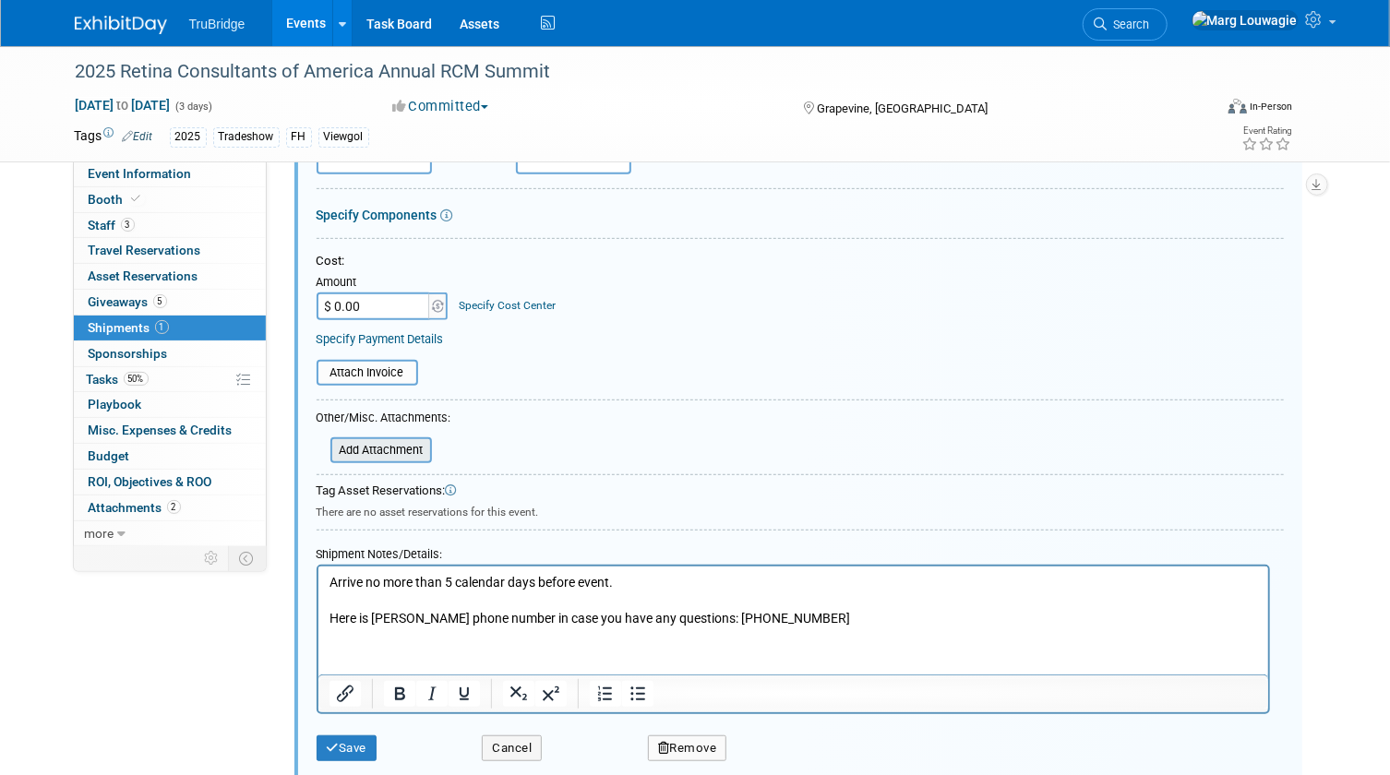
click at [401, 440] on input "file" at bounding box center [320, 450] width 220 height 22
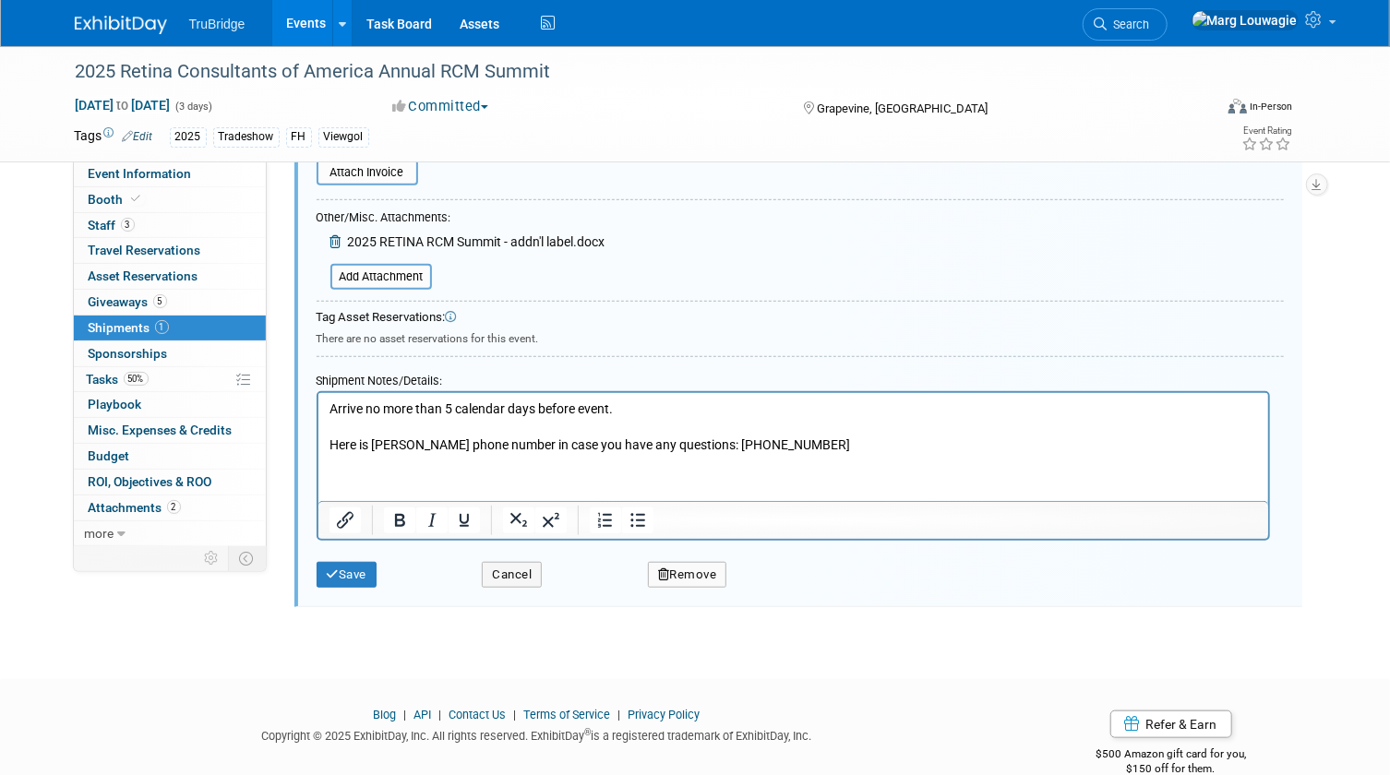
scroll to position [592, 0]
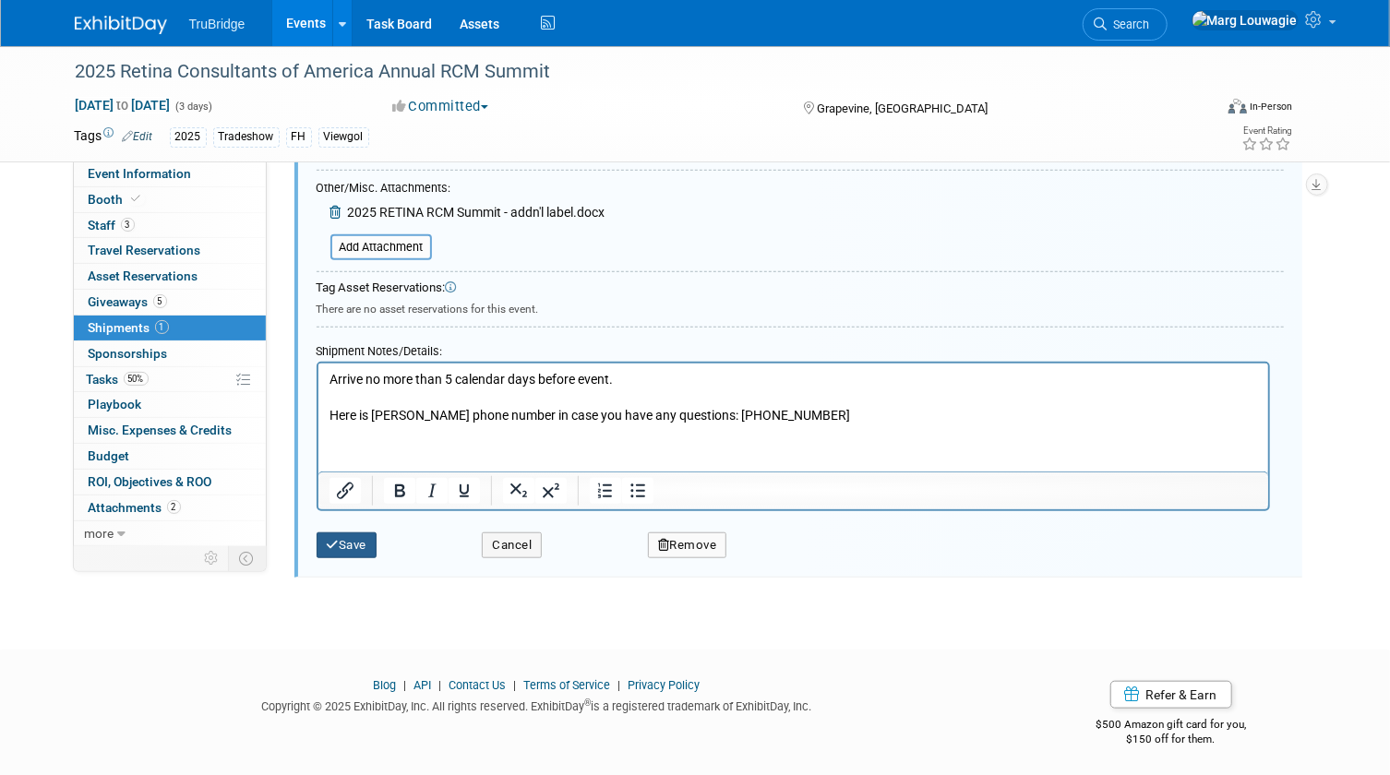
click at [332, 545] on icon "submit" at bounding box center [333, 545] width 13 height 12
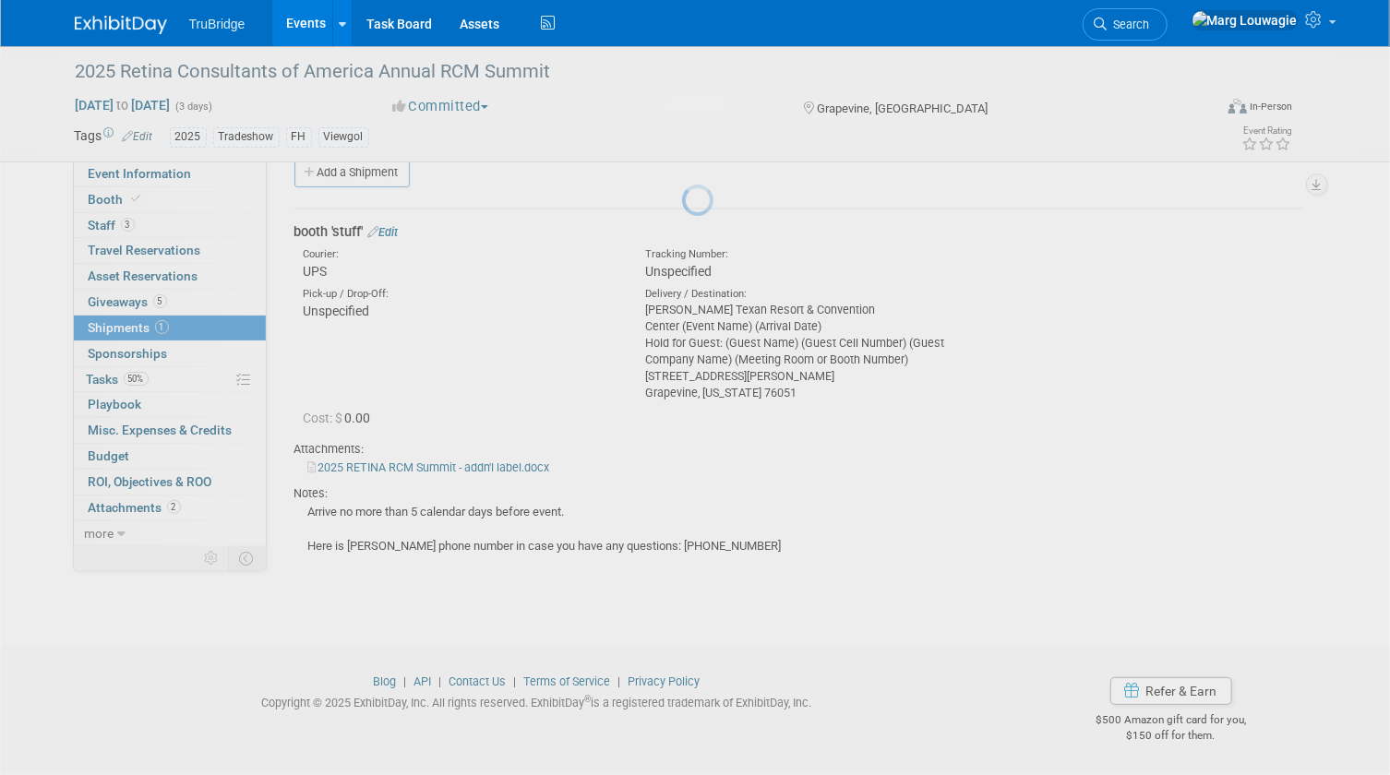
scroll to position [28, 0]
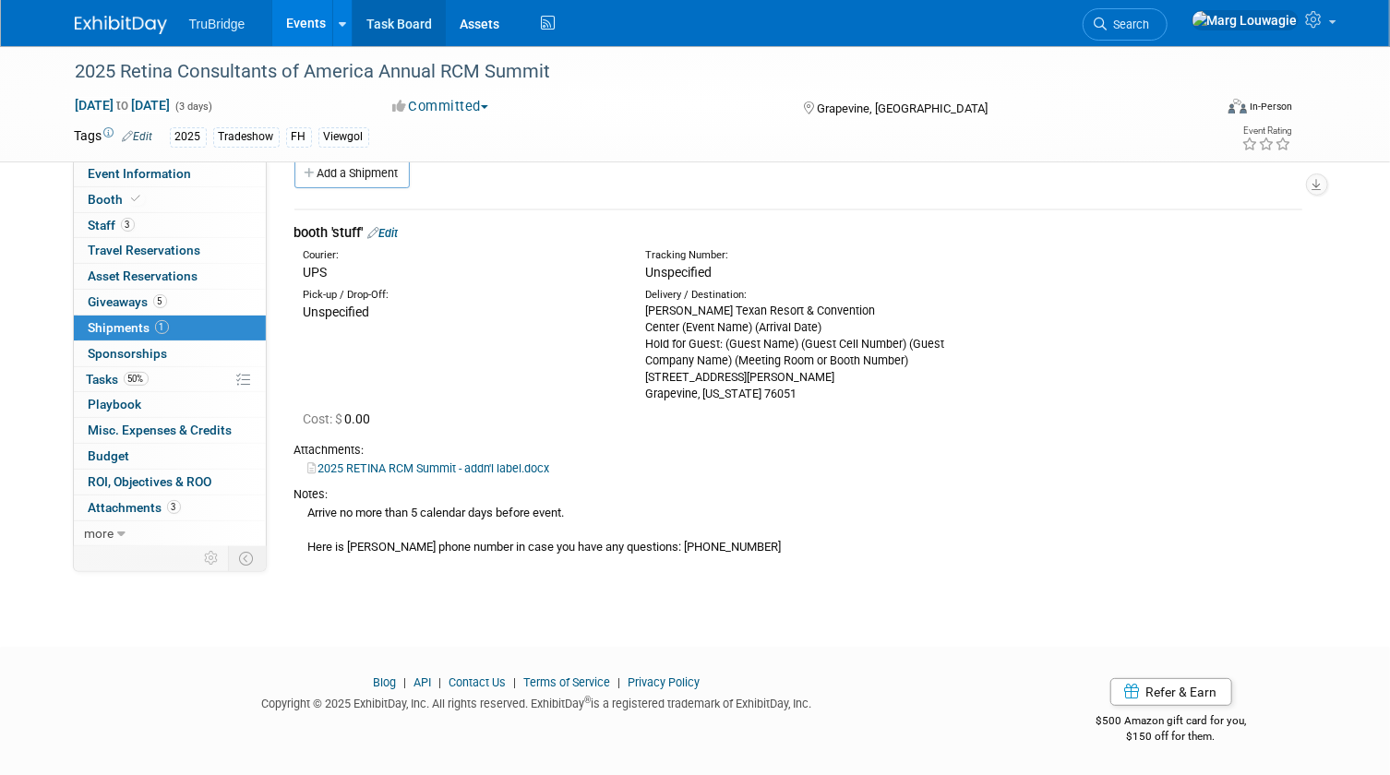
click at [413, 25] on link "Task Board" at bounding box center [399, 23] width 93 height 46
